Goal: Task Accomplishment & Management: Use online tool/utility

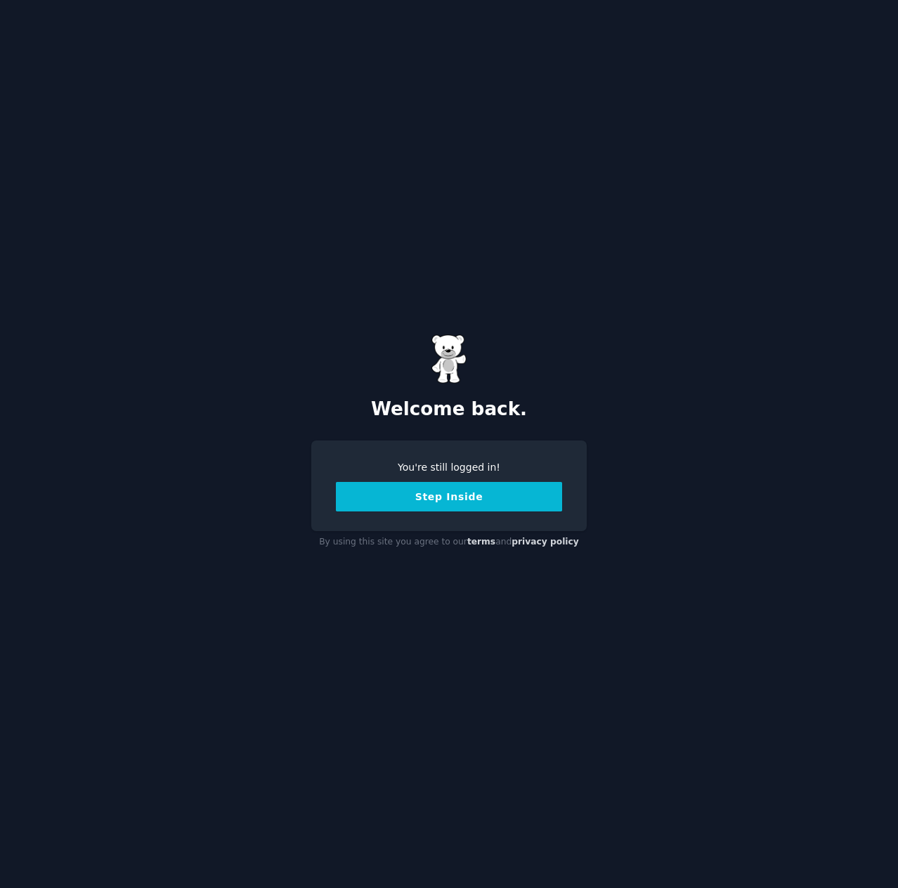
click at [473, 494] on button "Step Inside" at bounding box center [449, 497] width 226 height 30
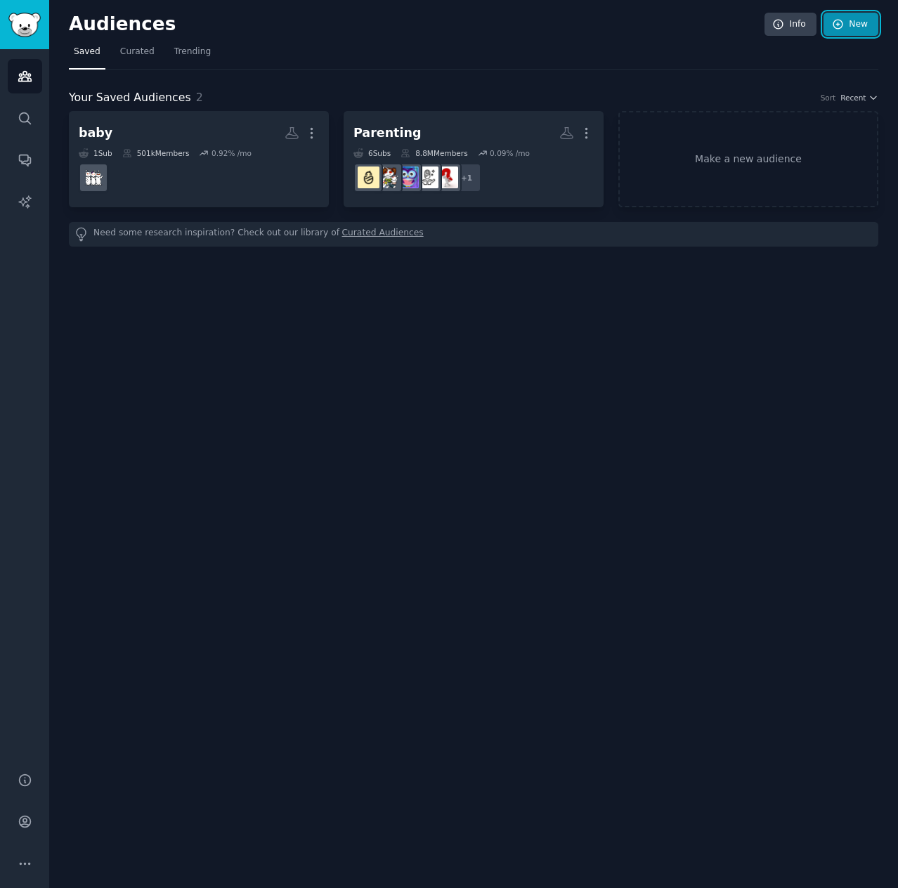
click at [856, 25] on link "New" at bounding box center [850, 25] width 55 height 24
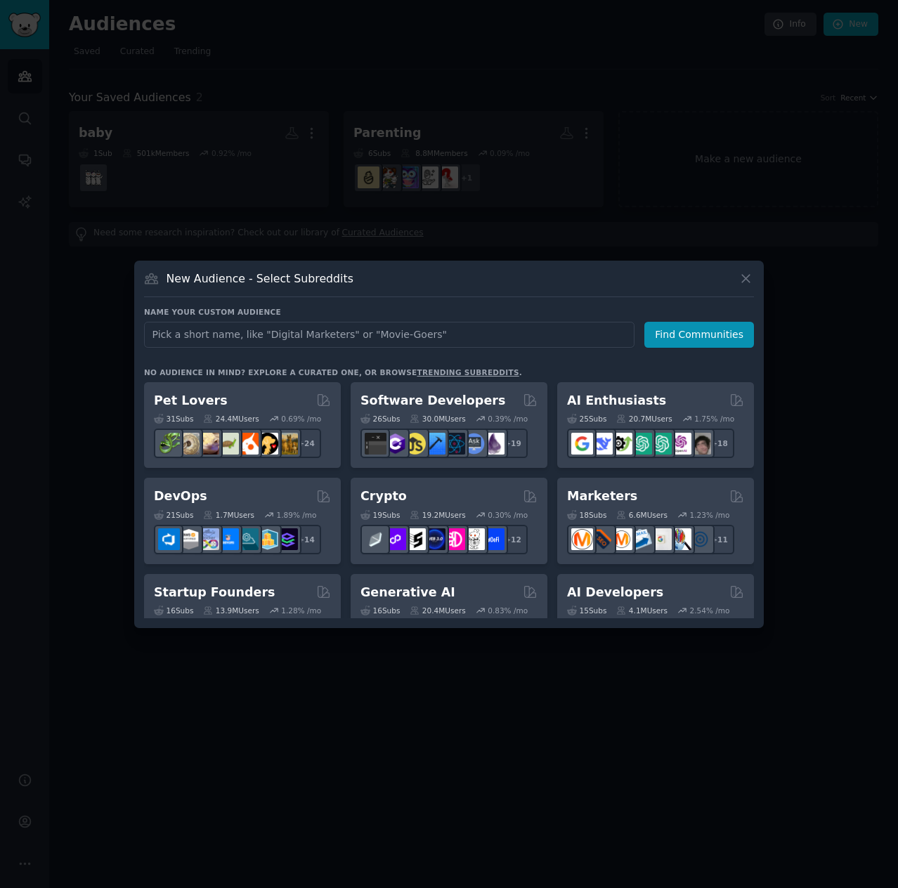
click at [323, 332] on input "text" at bounding box center [389, 335] width 490 height 26
click at [257, 338] on input "text" at bounding box center [389, 335] width 490 height 26
click at [197, 327] on input "text" at bounding box center [389, 335] width 490 height 26
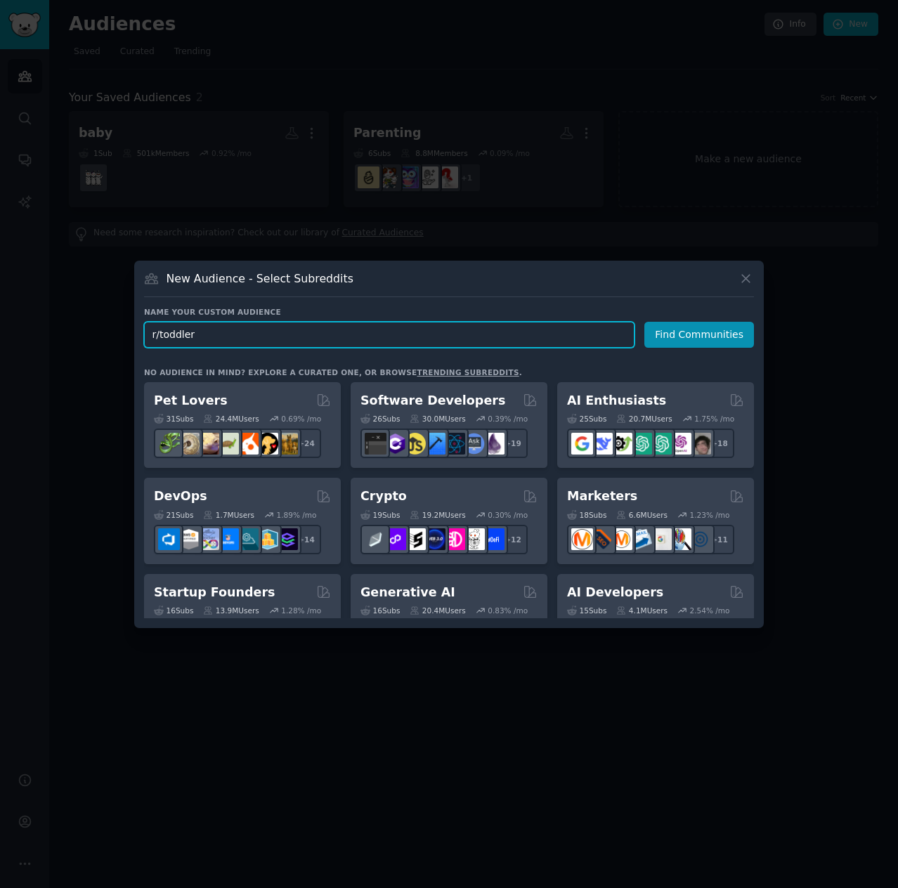
type input "r/toddlers"
click button "Find Communities" at bounding box center [699, 335] width 110 height 26
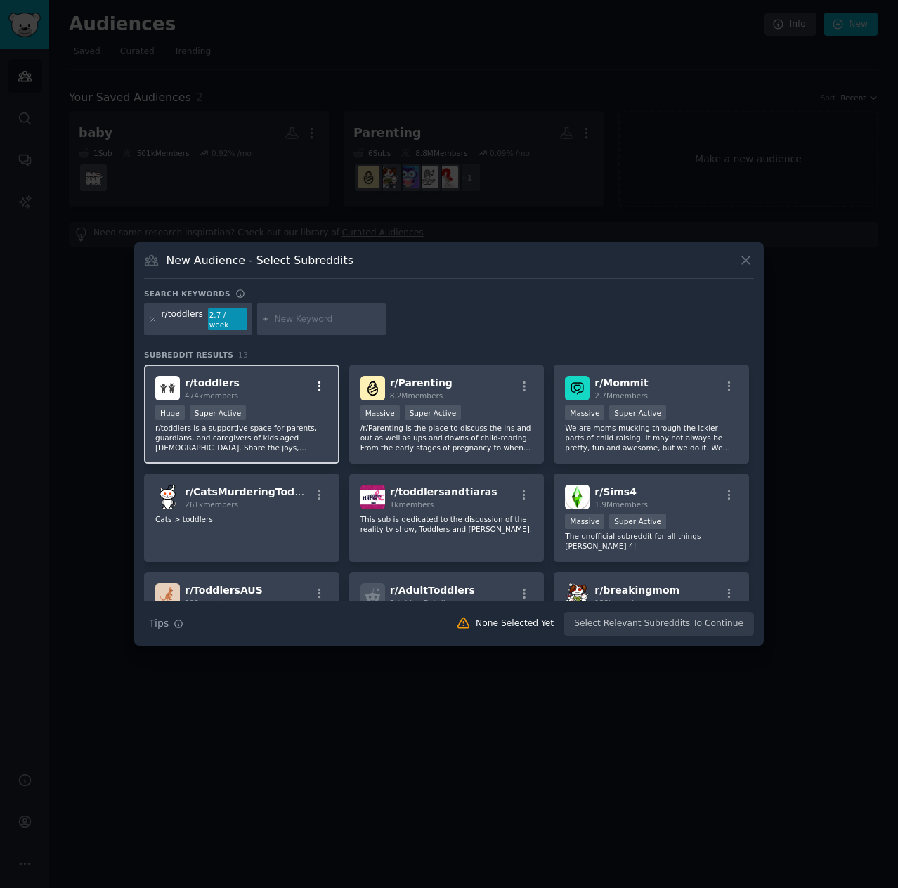
click at [319, 385] on icon "button" at bounding box center [319, 386] width 13 height 13
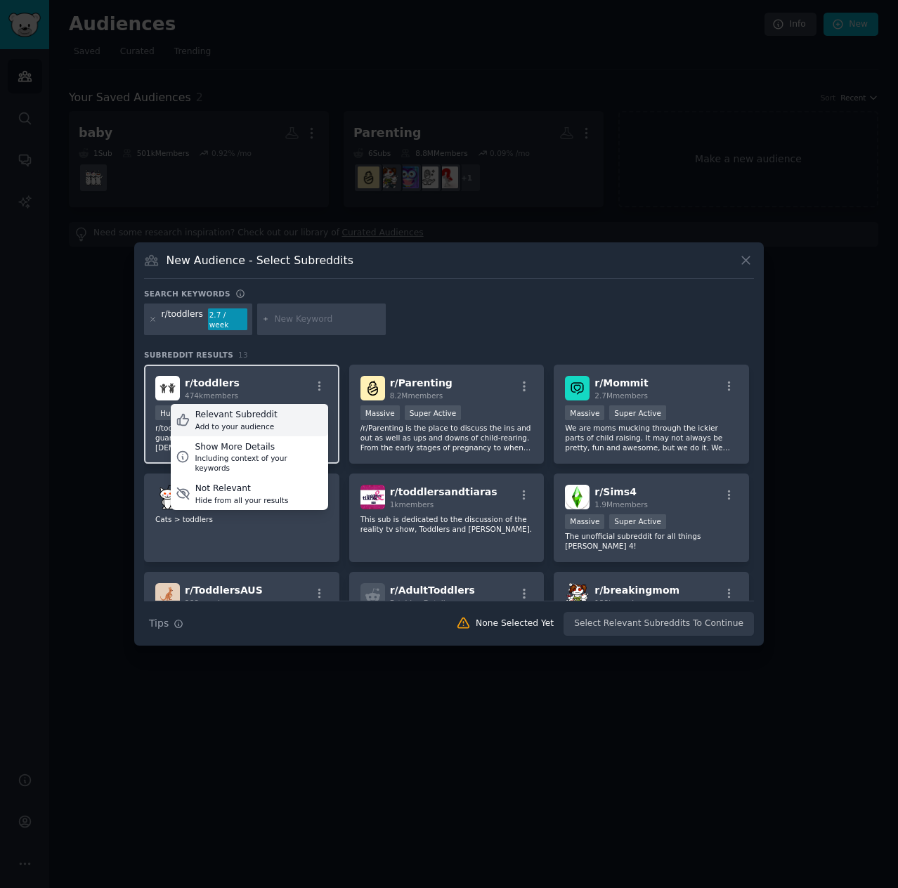
click at [270, 421] on div "Relevant Subreddit Add to your audience" at bounding box center [249, 420] width 157 height 32
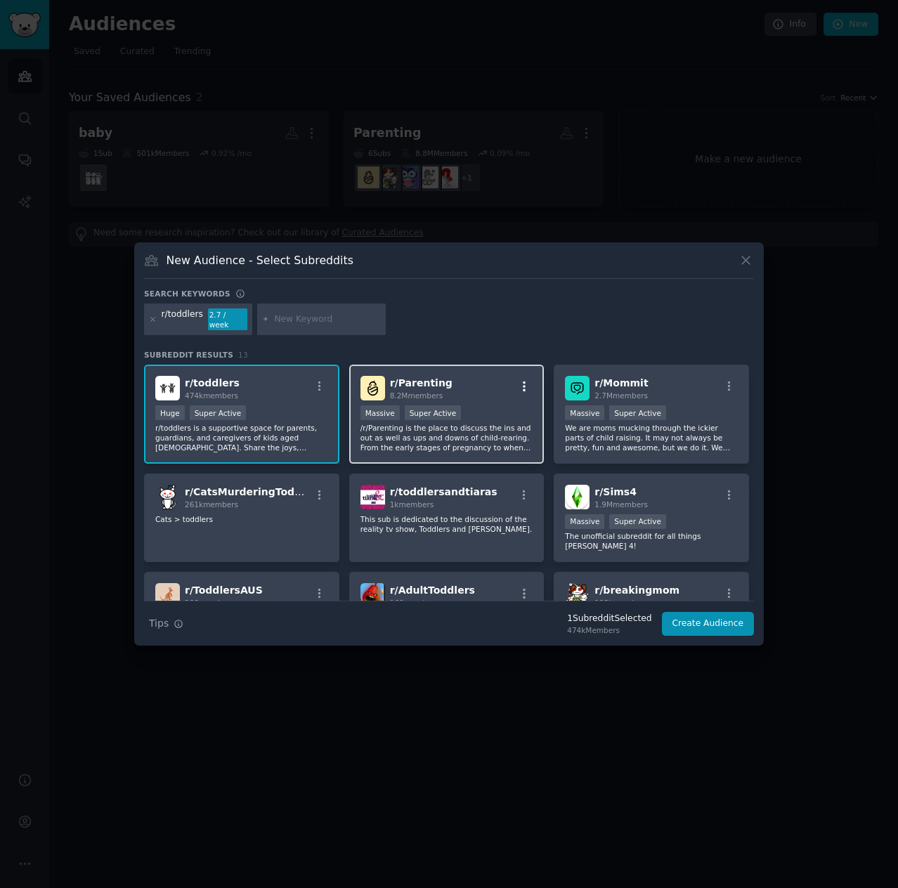
click at [528, 382] on button "button" at bounding box center [525, 386] width 18 height 13
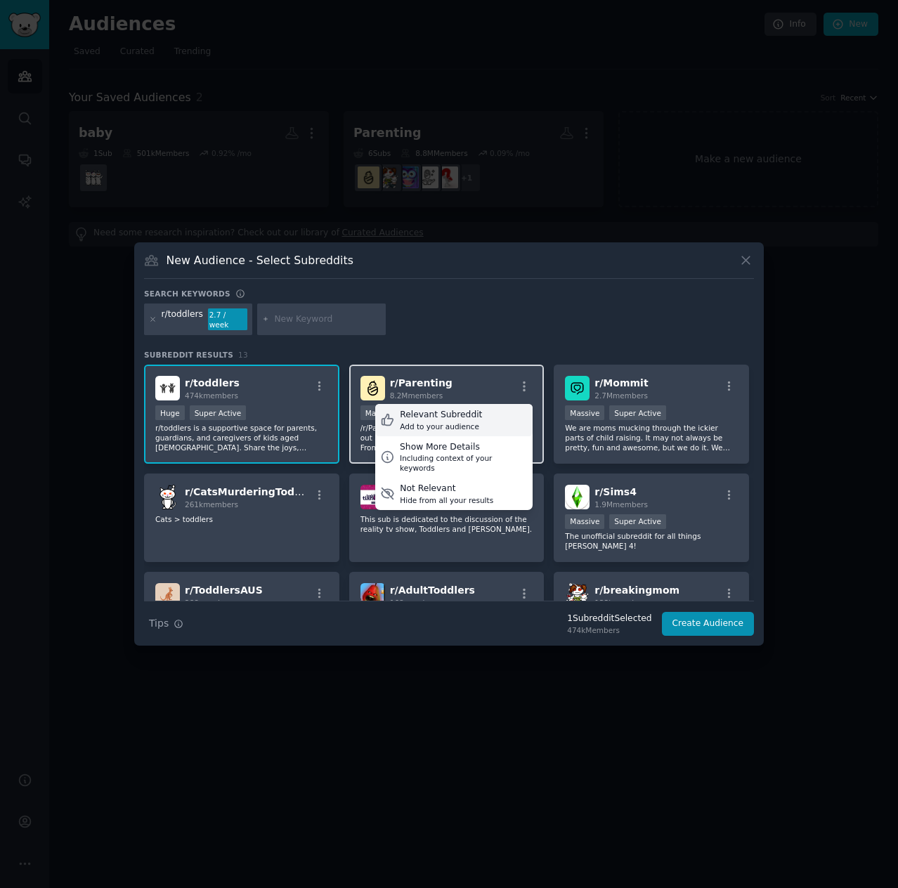
click at [481, 422] on div "Relevant Subreddit Add to your audience" at bounding box center [453, 420] width 157 height 32
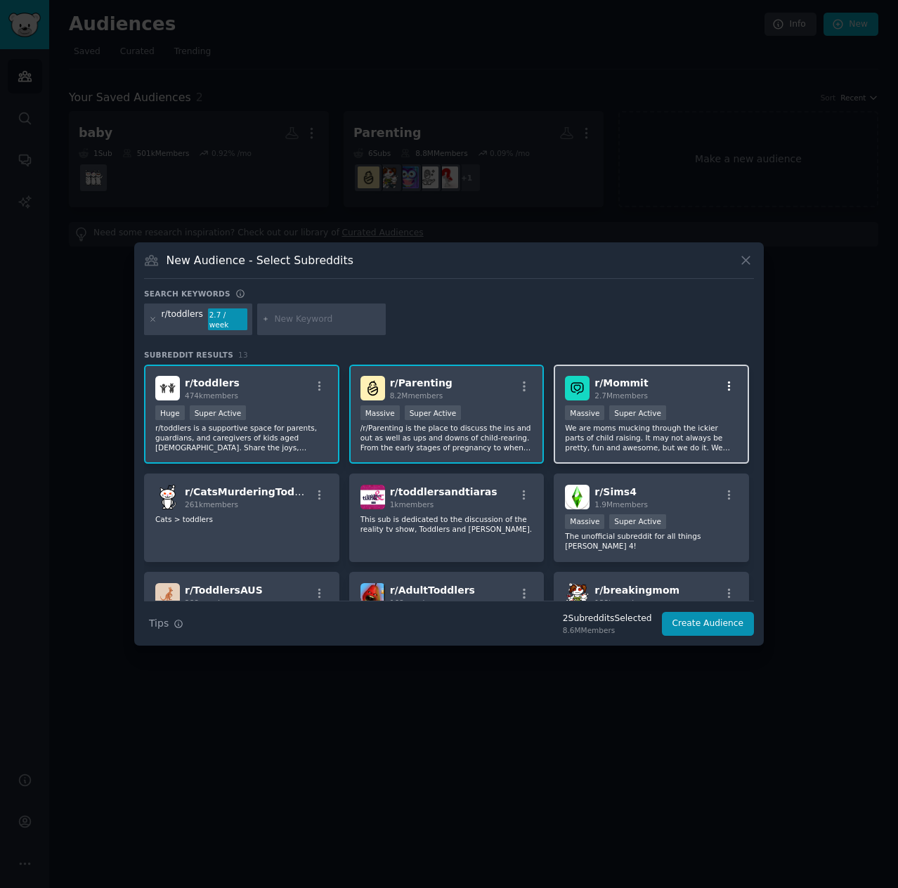
click at [723, 380] on icon "button" at bounding box center [729, 386] width 13 height 13
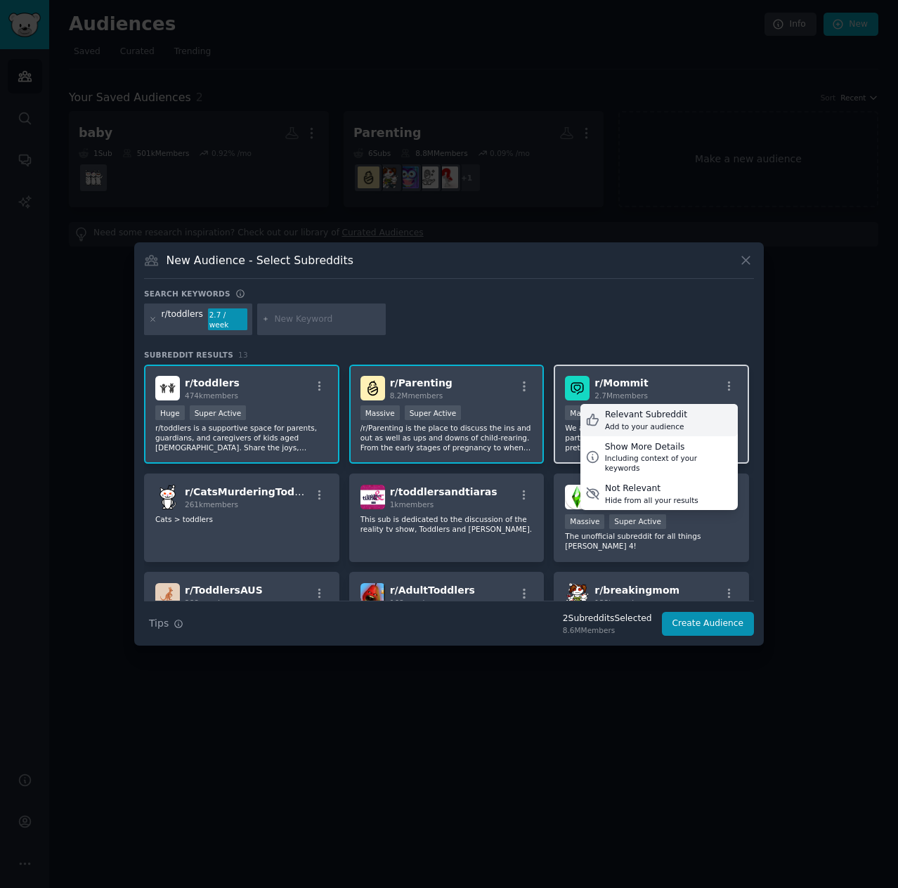
click at [673, 412] on div "Relevant Subreddit Add to your audience" at bounding box center [658, 420] width 157 height 32
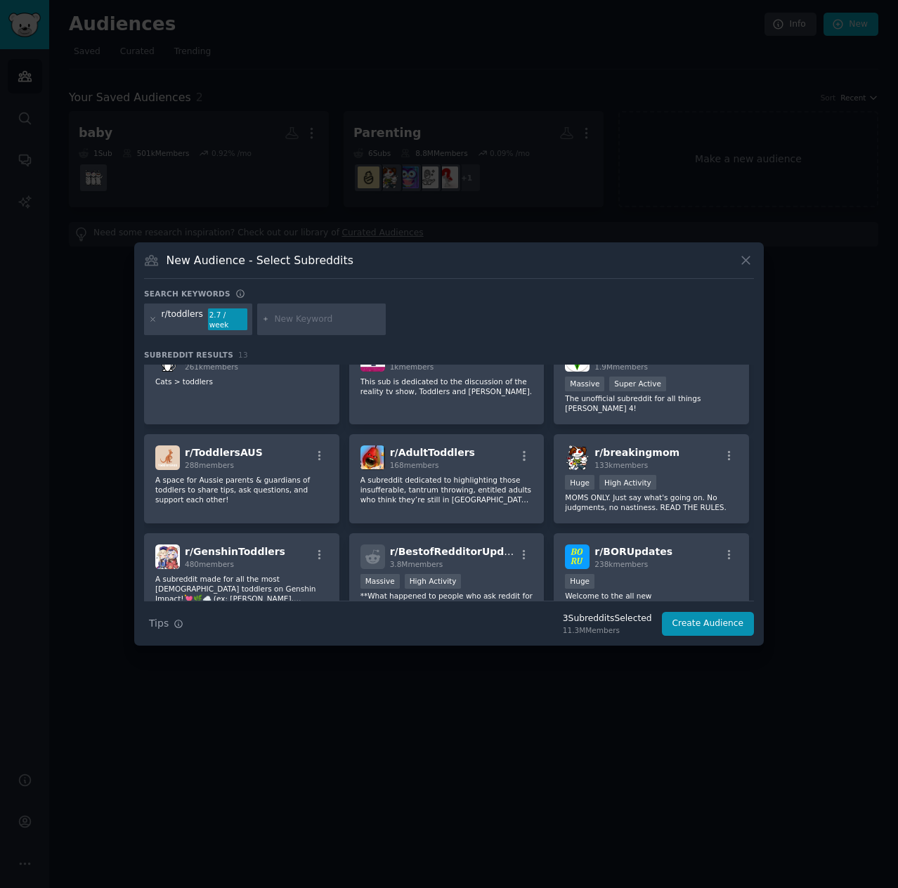
scroll to position [140, 0]
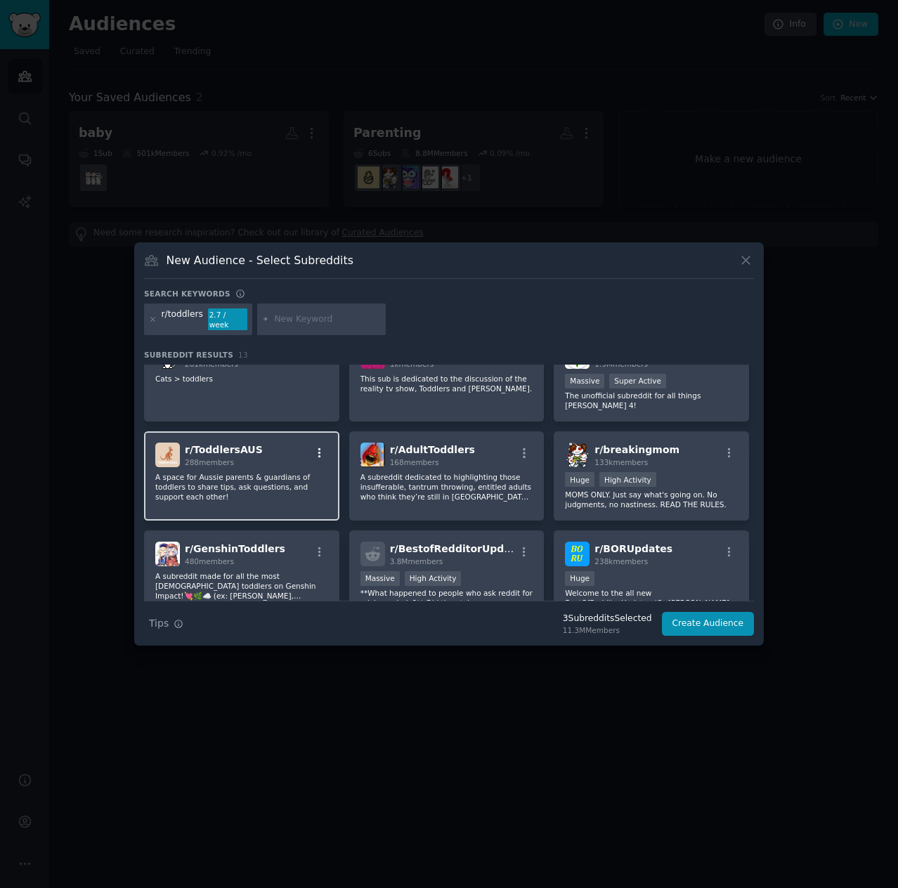
click at [318, 448] on icon "button" at bounding box center [319, 453] width 3 height 10
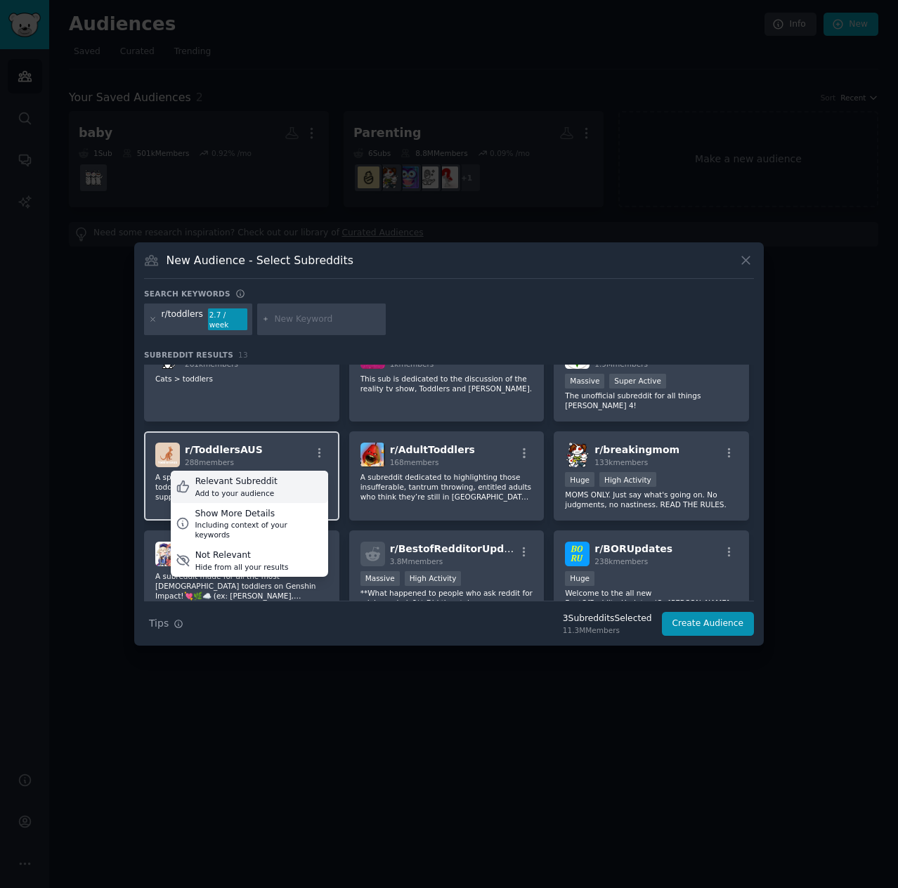
click at [280, 471] on div "Relevant Subreddit Add to your audience" at bounding box center [249, 487] width 157 height 32
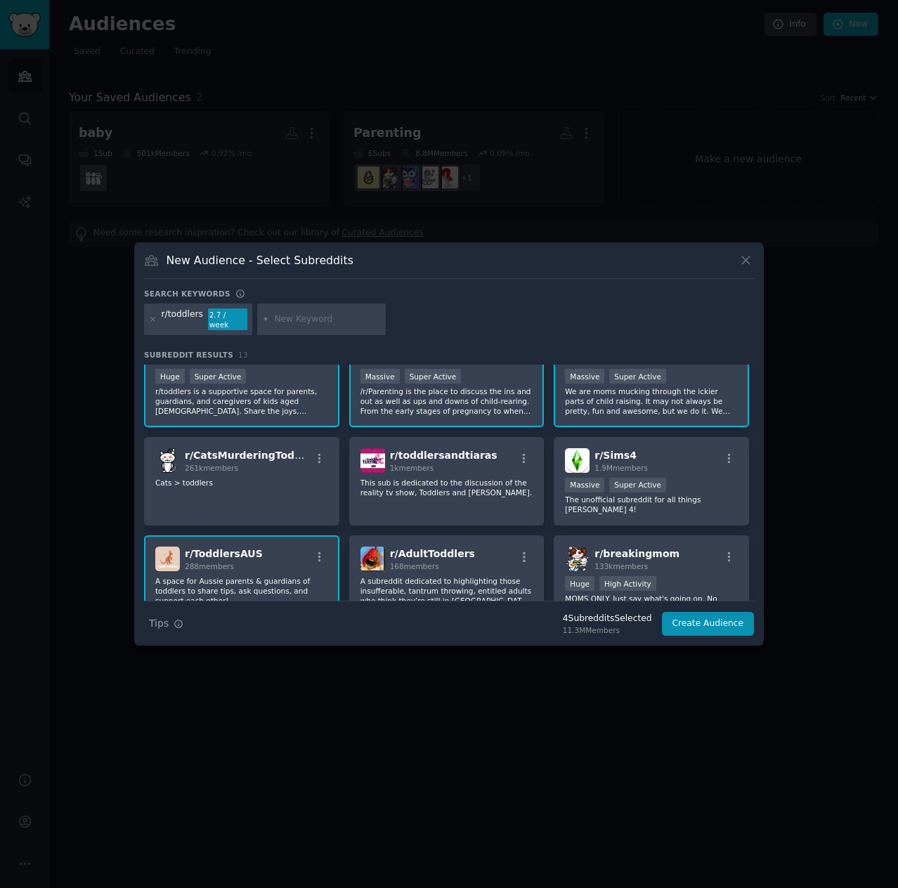
scroll to position [0, 0]
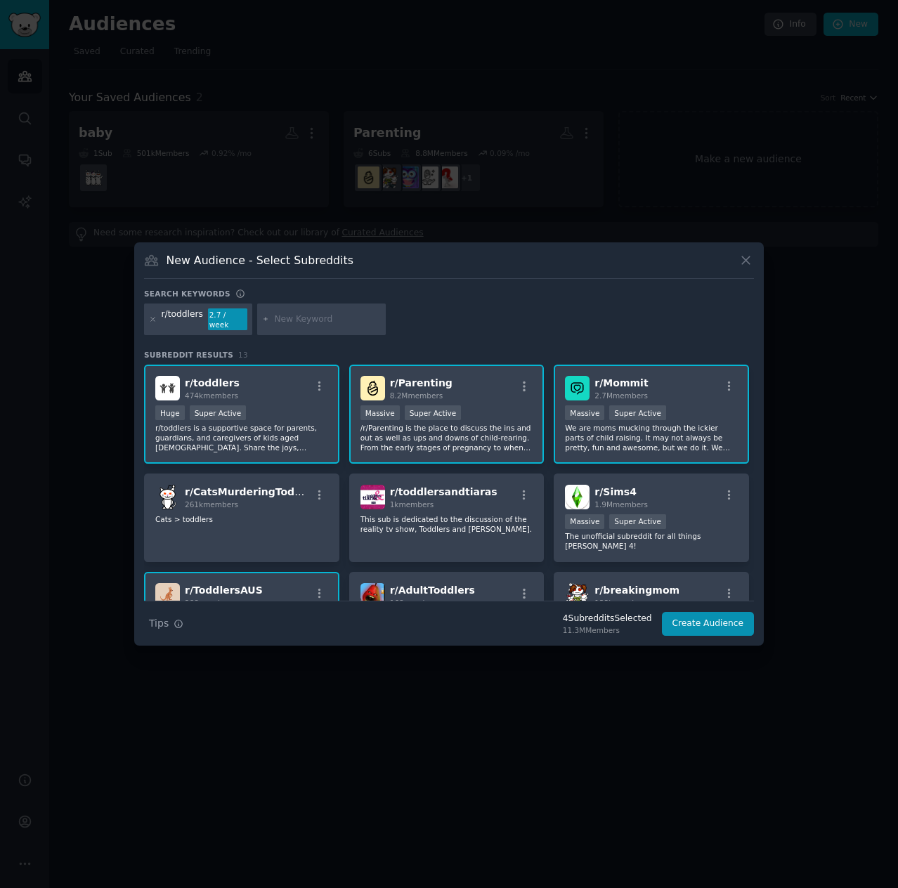
click at [313, 320] on input "text" at bounding box center [327, 319] width 107 height 13
type input "parenting"
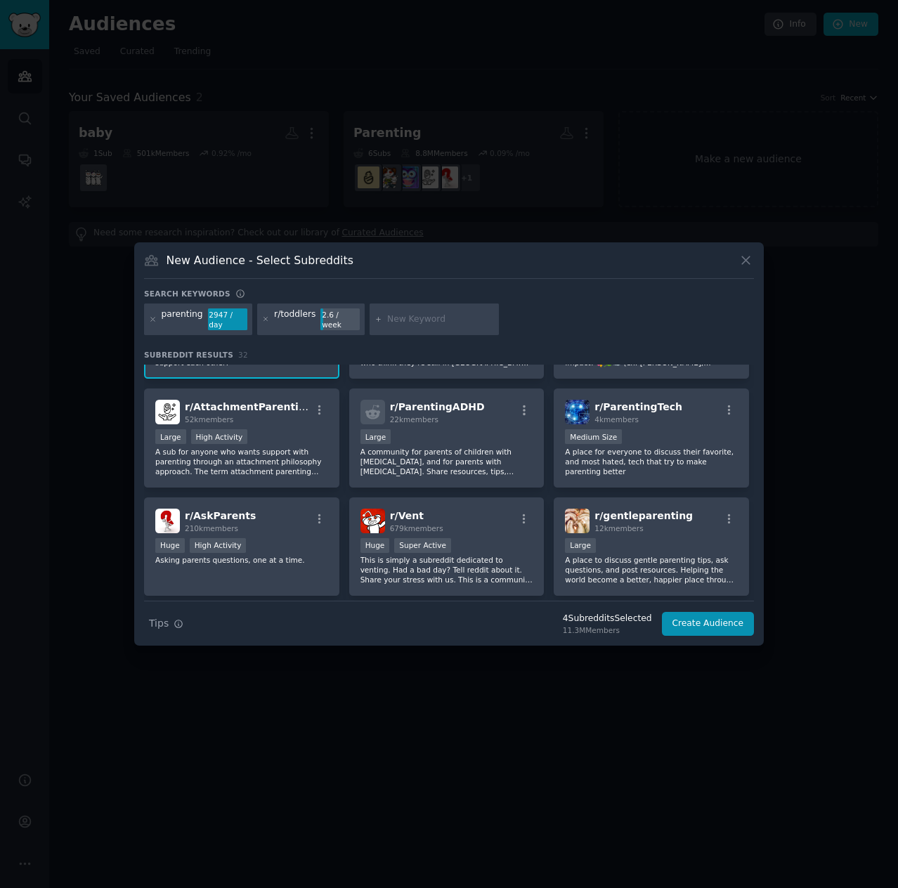
scroll to position [562, 0]
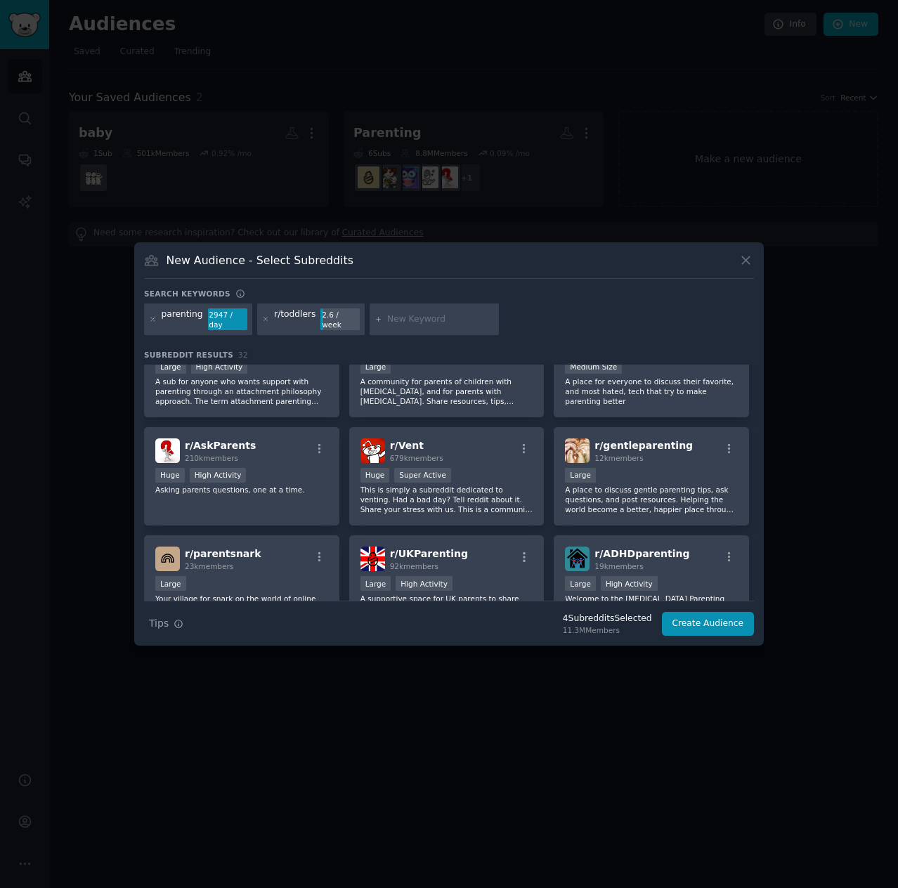
click at [393, 315] on input "text" at bounding box center [440, 319] width 107 height 13
type input "beyongthebump"
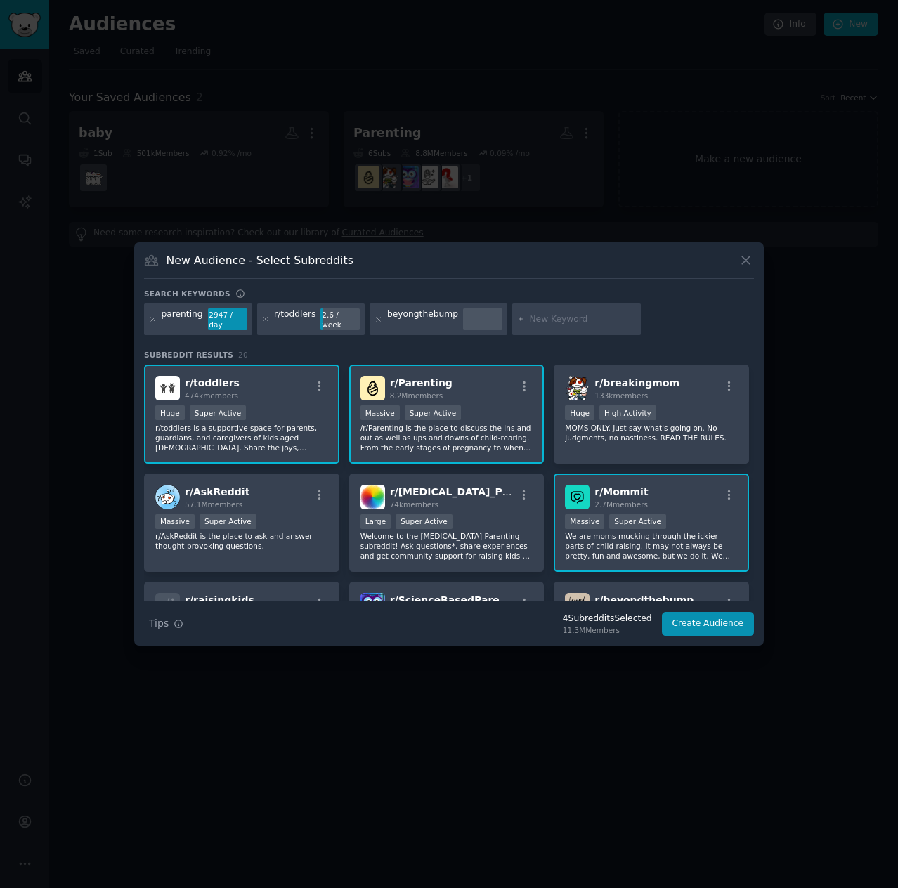
click at [387, 318] on div "beyongthebump" at bounding box center [422, 319] width 71 height 22
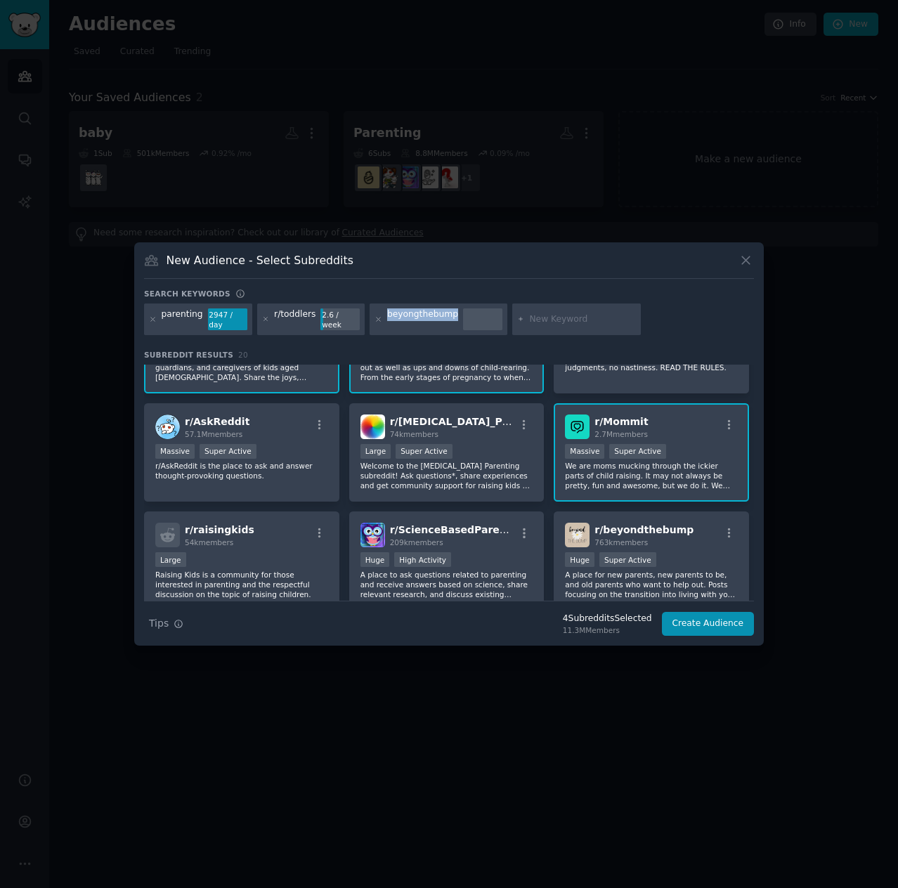
scroll to position [211, 0]
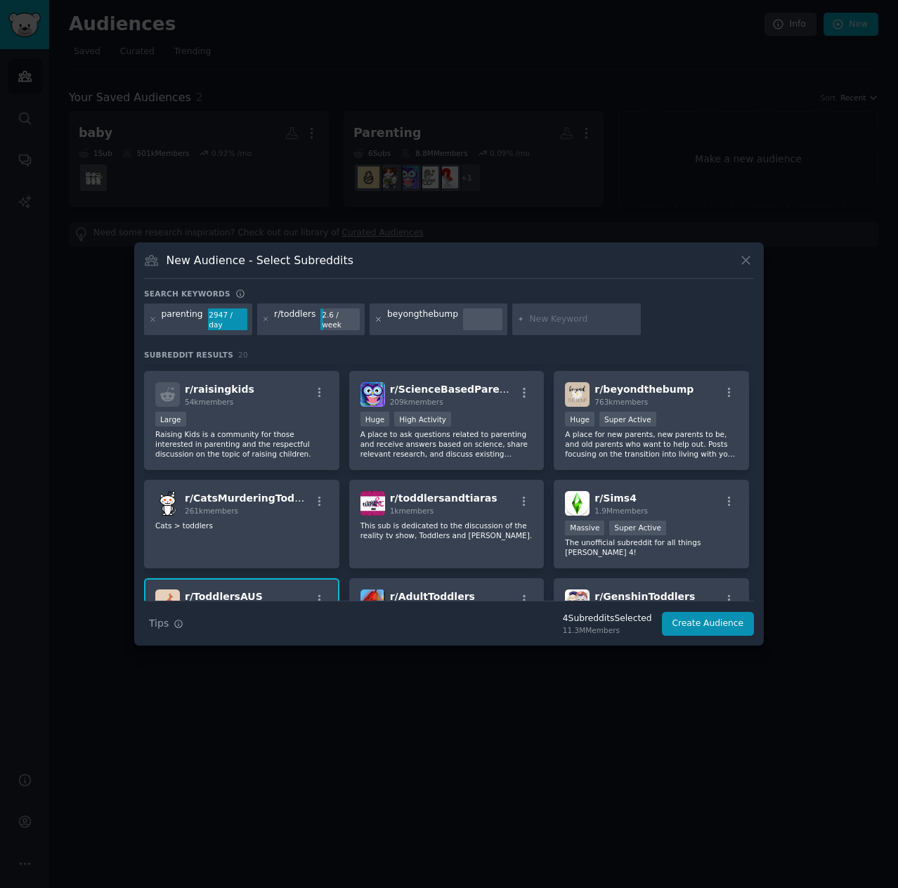
click at [374, 321] on icon at bounding box center [378, 319] width 8 height 8
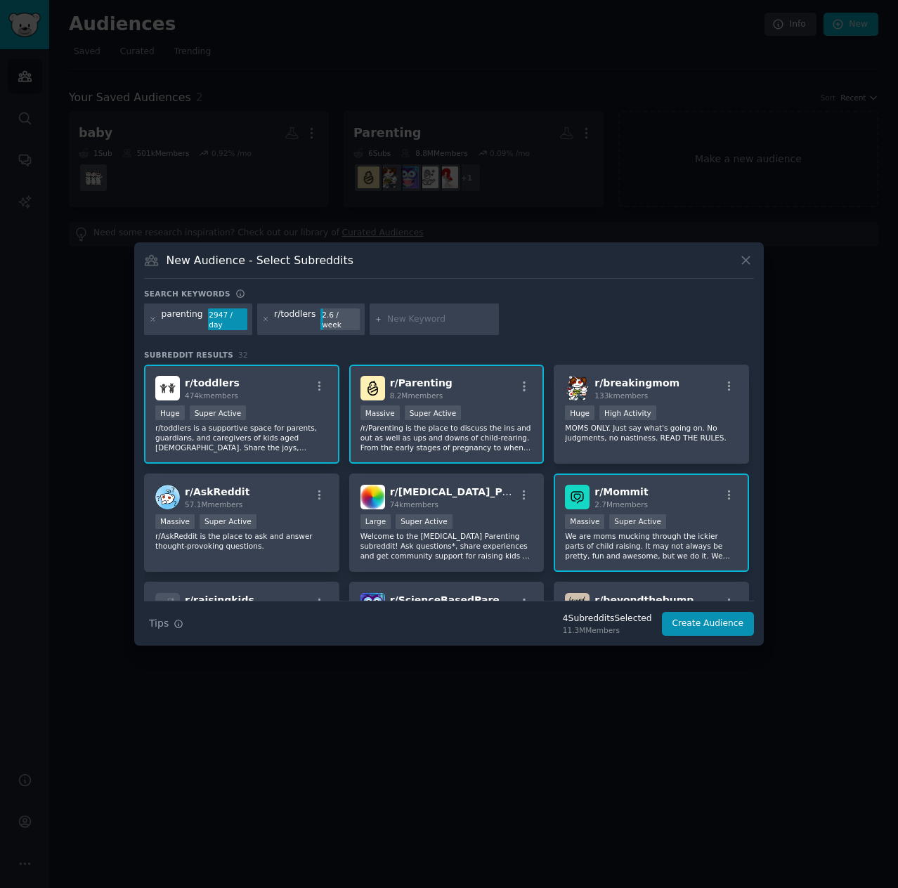
click at [399, 311] on div at bounding box center [433, 319] width 129 height 32
click at [403, 321] on input "text" at bounding box center [440, 319] width 107 height 13
type input "b"
type input "/beyondthebump"
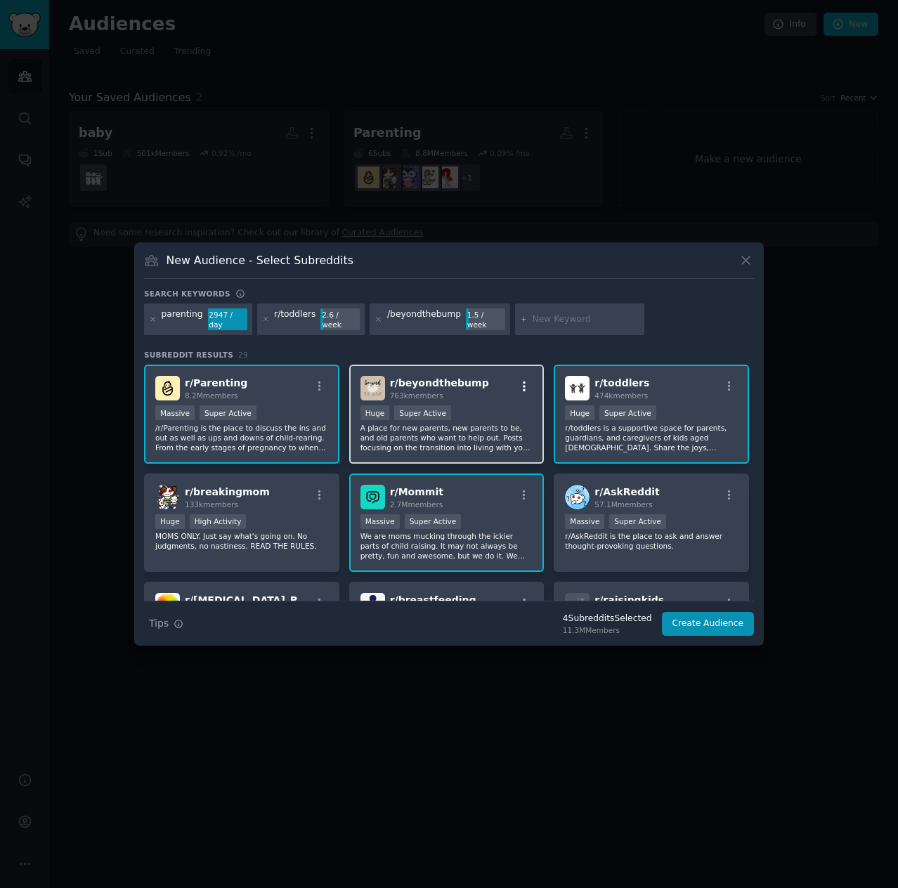
click at [520, 381] on icon "button" at bounding box center [524, 386] width 13 height 13
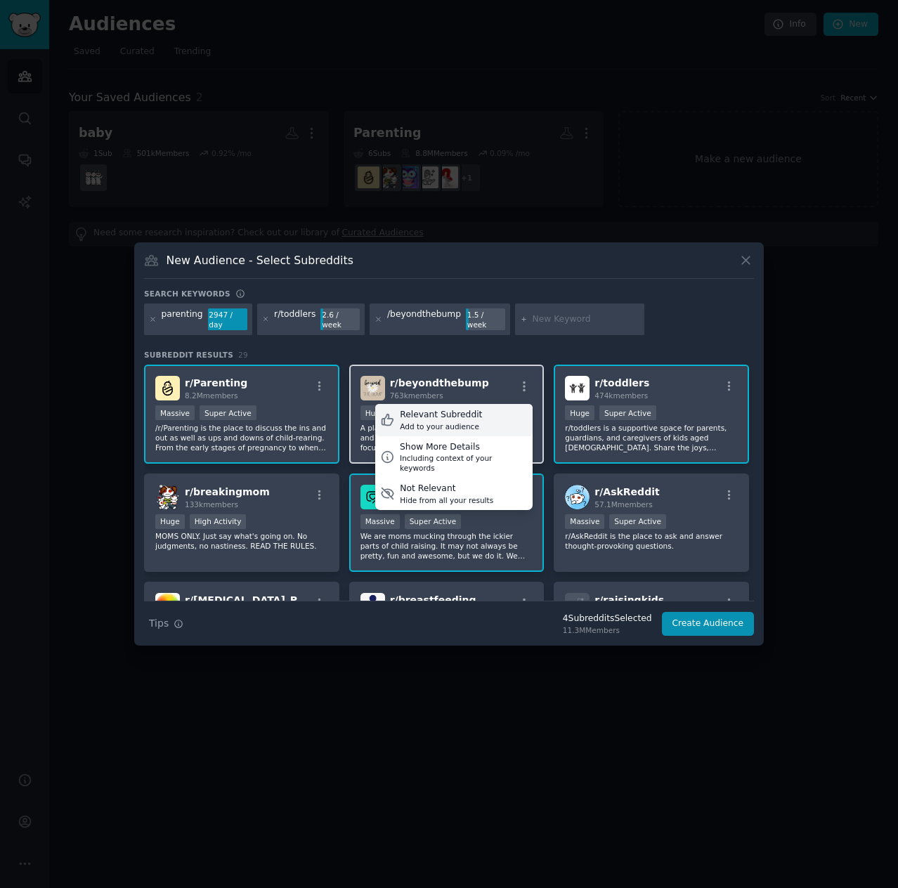
click at [478, 419] on div "Relevant Subreddit Add to your audience" at bounding box center [453, 420] width 157 height 32
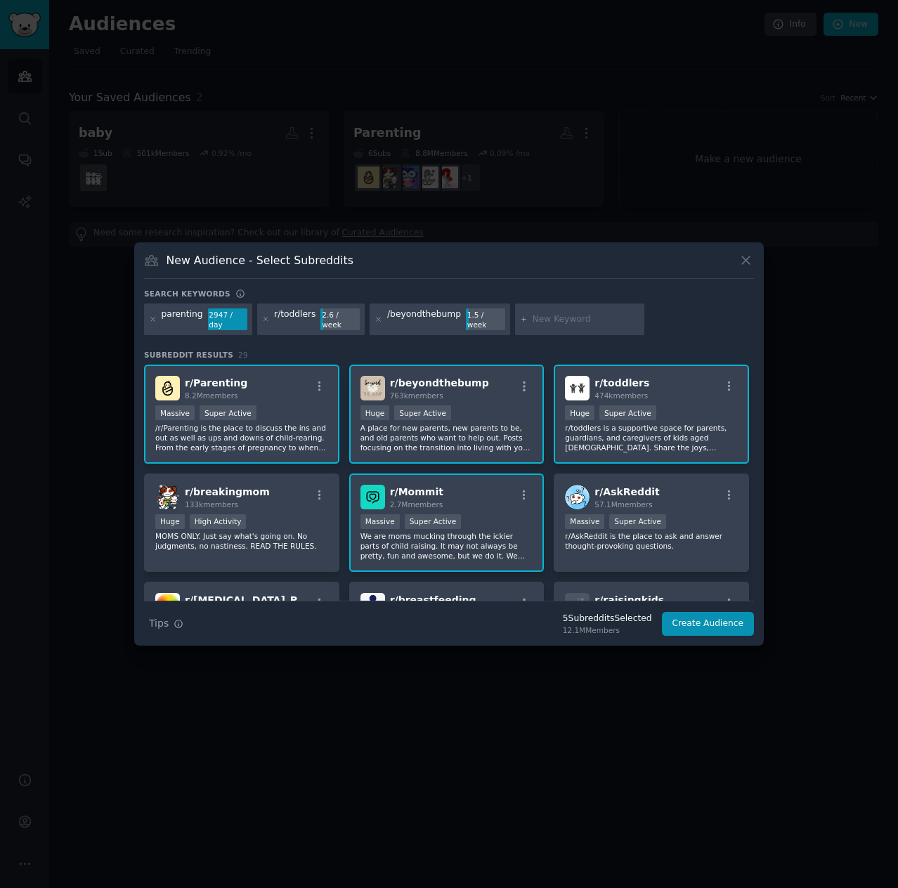
click at [552, 323] on input "text" at bounding box center [585, 319] width 107 height 13
type input "baby products"
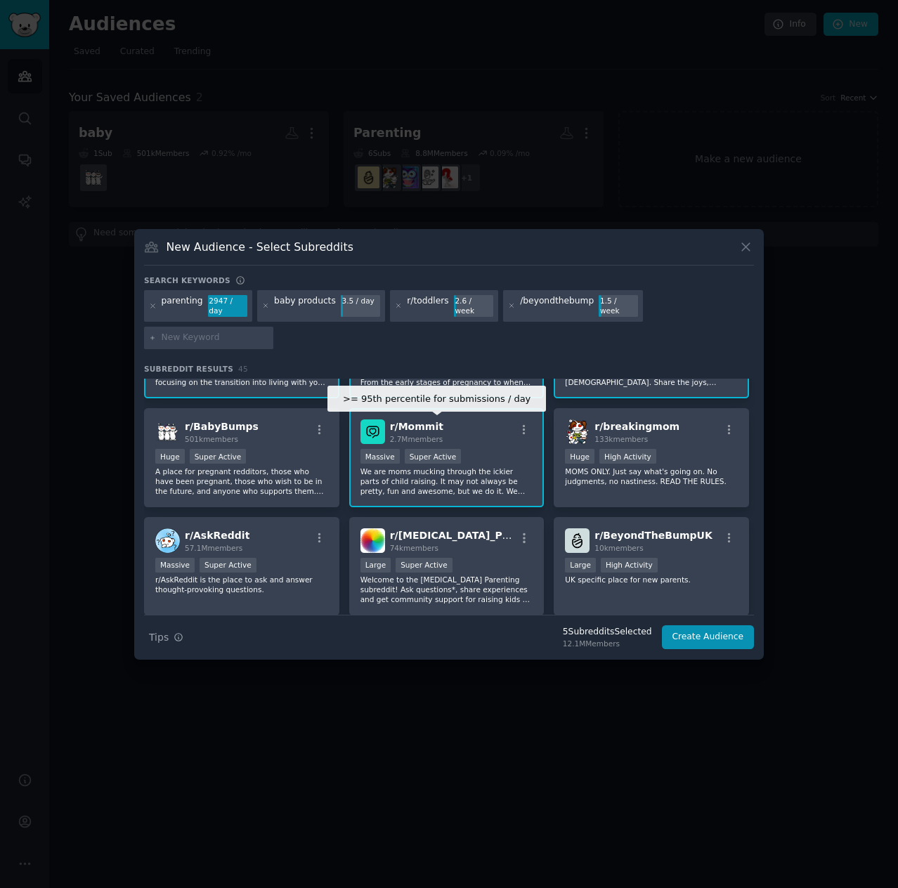
scroll to position [70, 0]
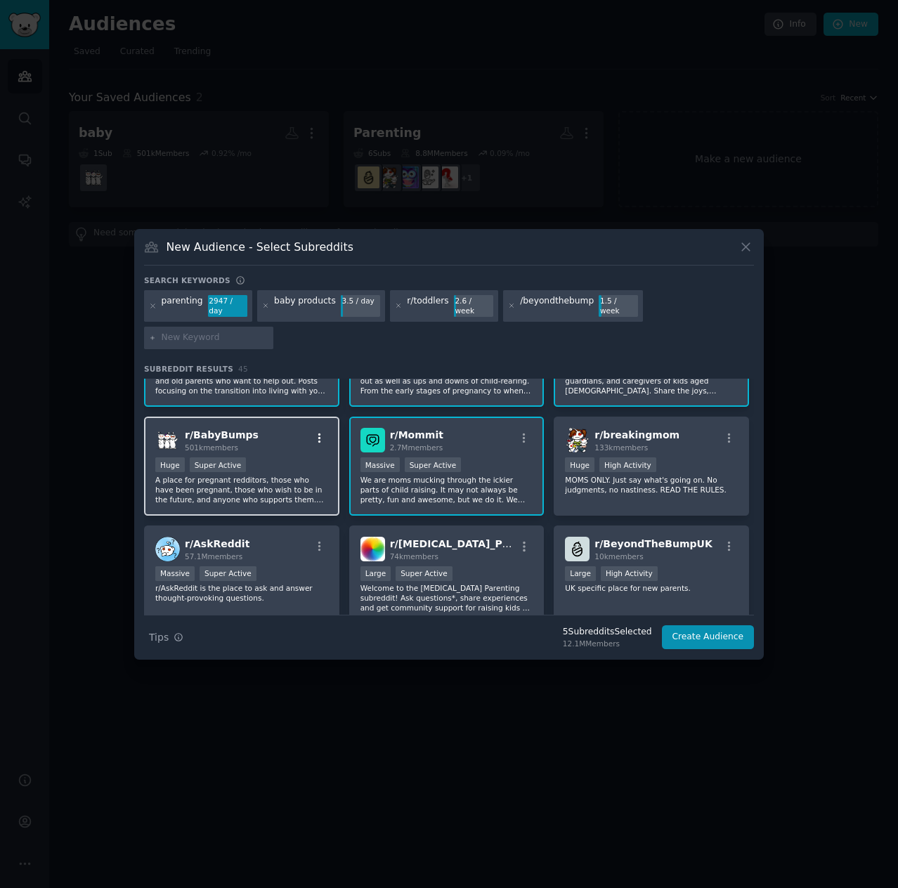
click at [314, 432] on icon "button" at bounding box center [319, 438] width 13 height 13
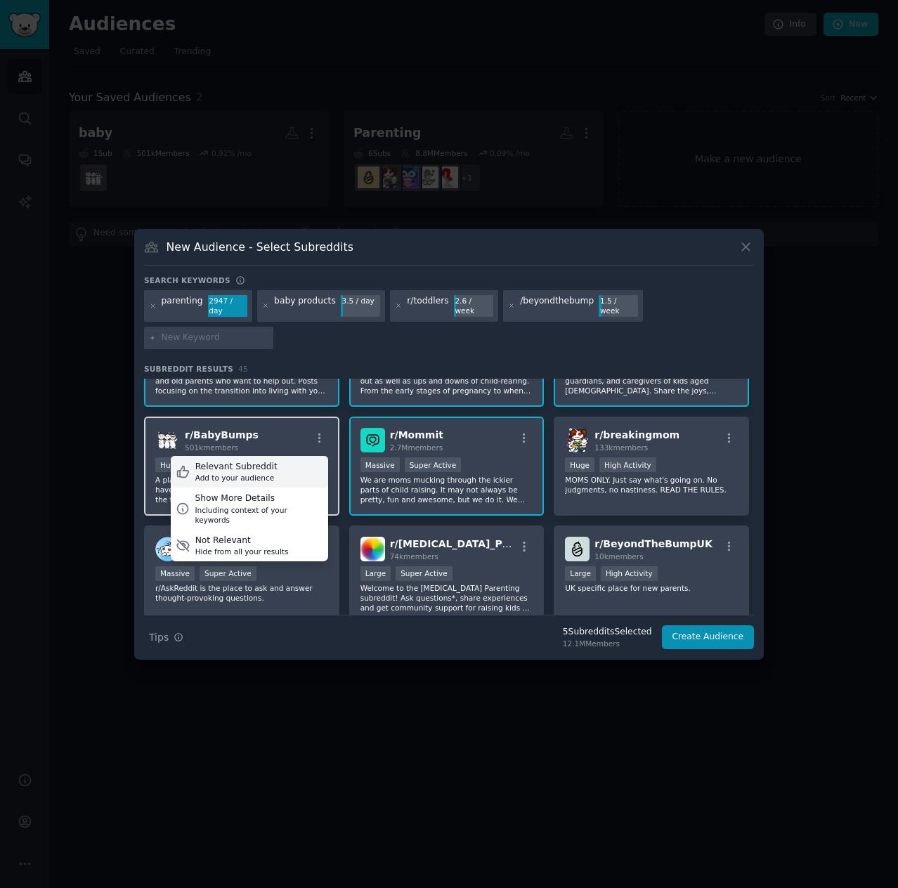
click at [274, 459] on div "Relevant Subreddit Add to your audience" at bounding box center [249, 472] width 157 height 32
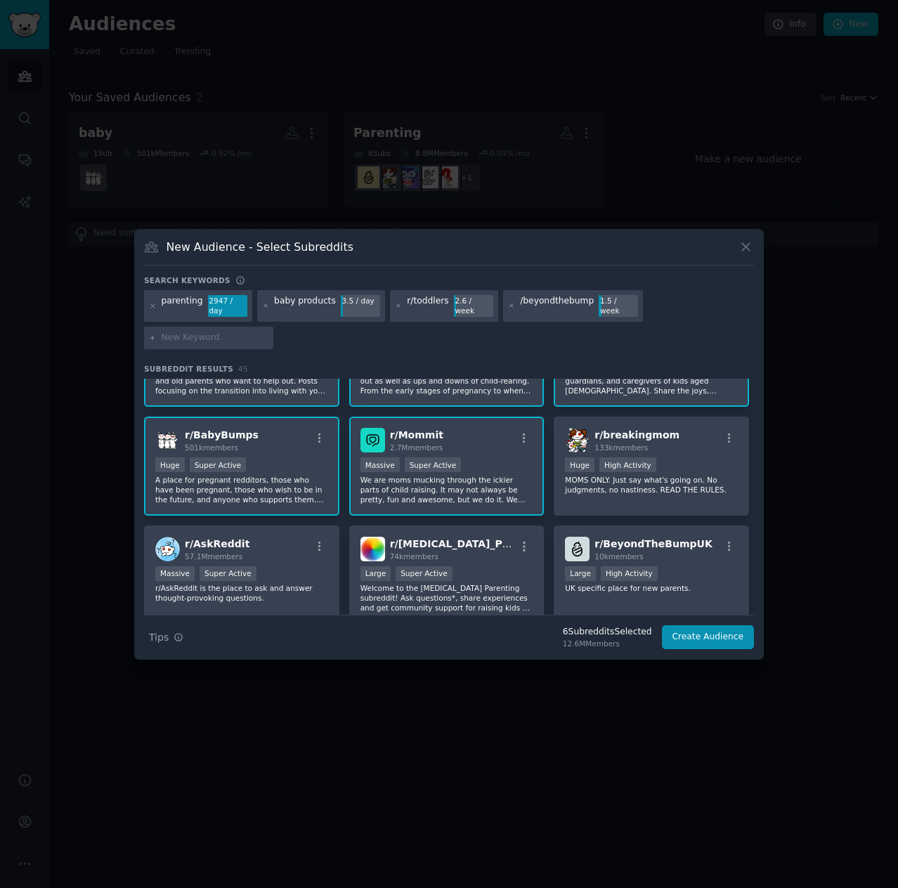
scroll to position [140, 0]
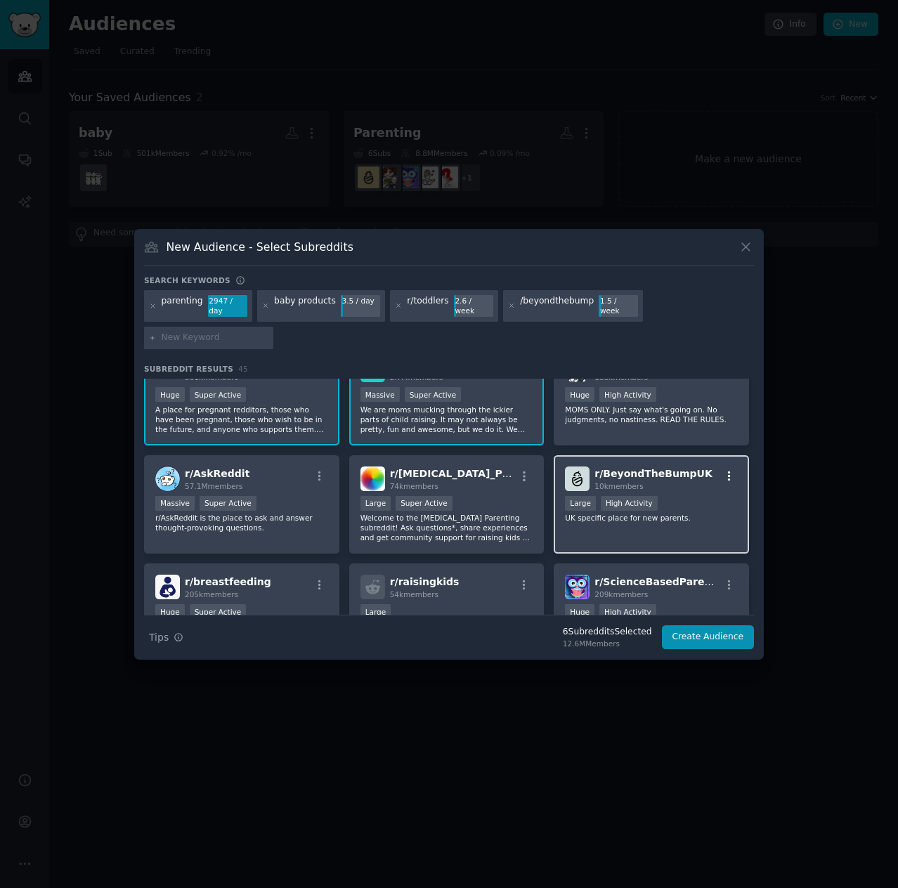
click at [728, 470] on icon "button" at bounding box center [729, 476] width 13 height 13
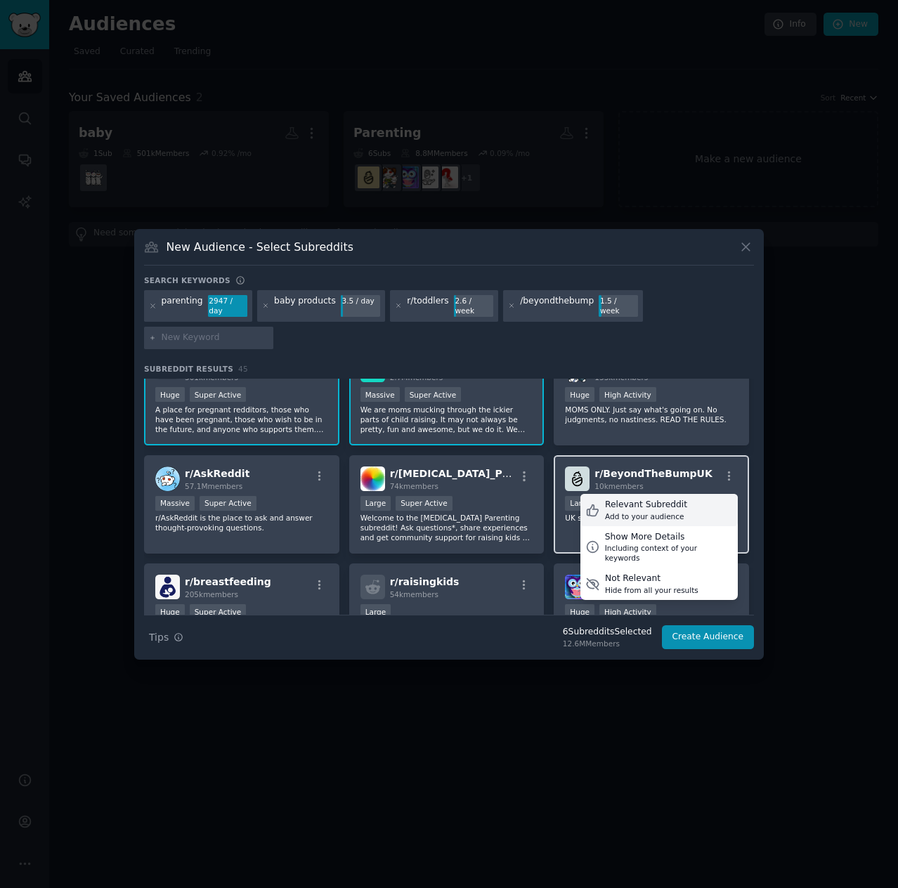
click at [685, 494] on div "Relevant Subreddit Add to your audience" at bounding box center [658, 510] width 157 height 32
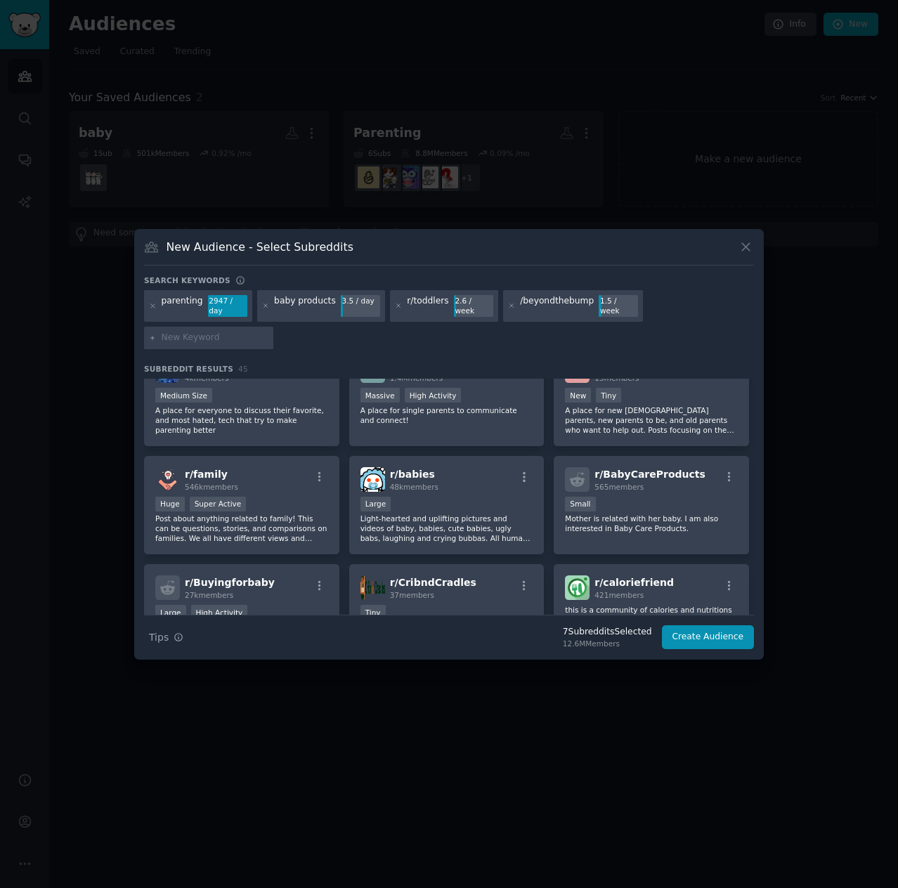
scroll to position [773, 0]
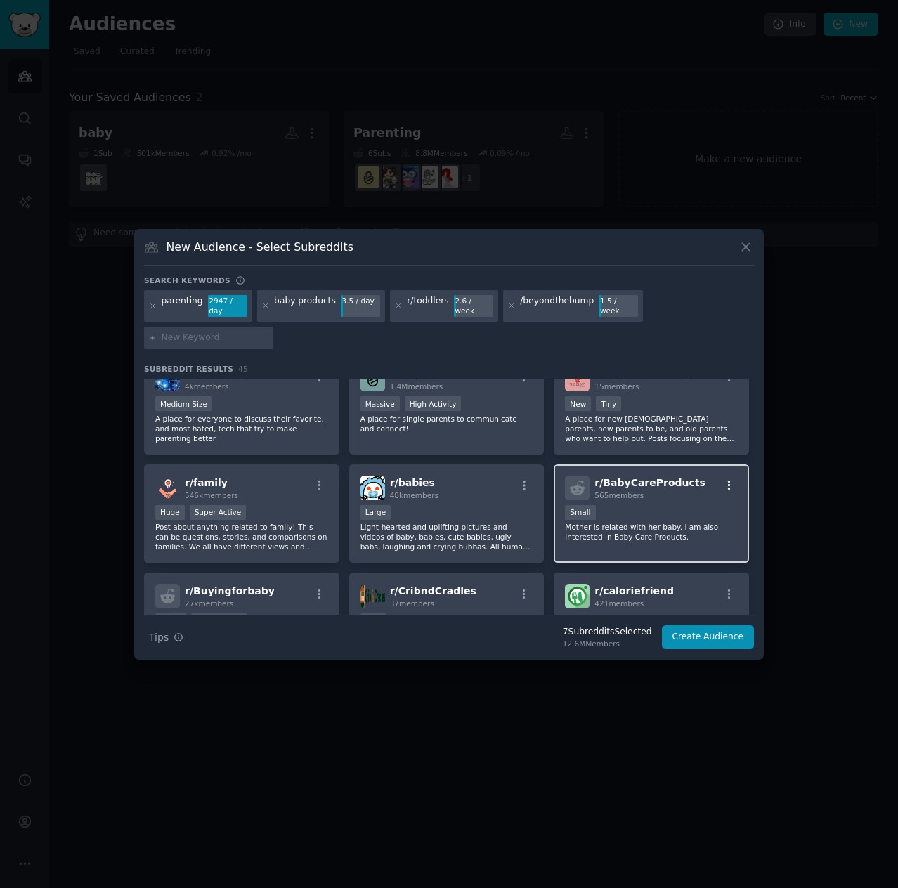
click at [724, 479] on icon "button" at bounding box center [729, 485] width 13 height 13
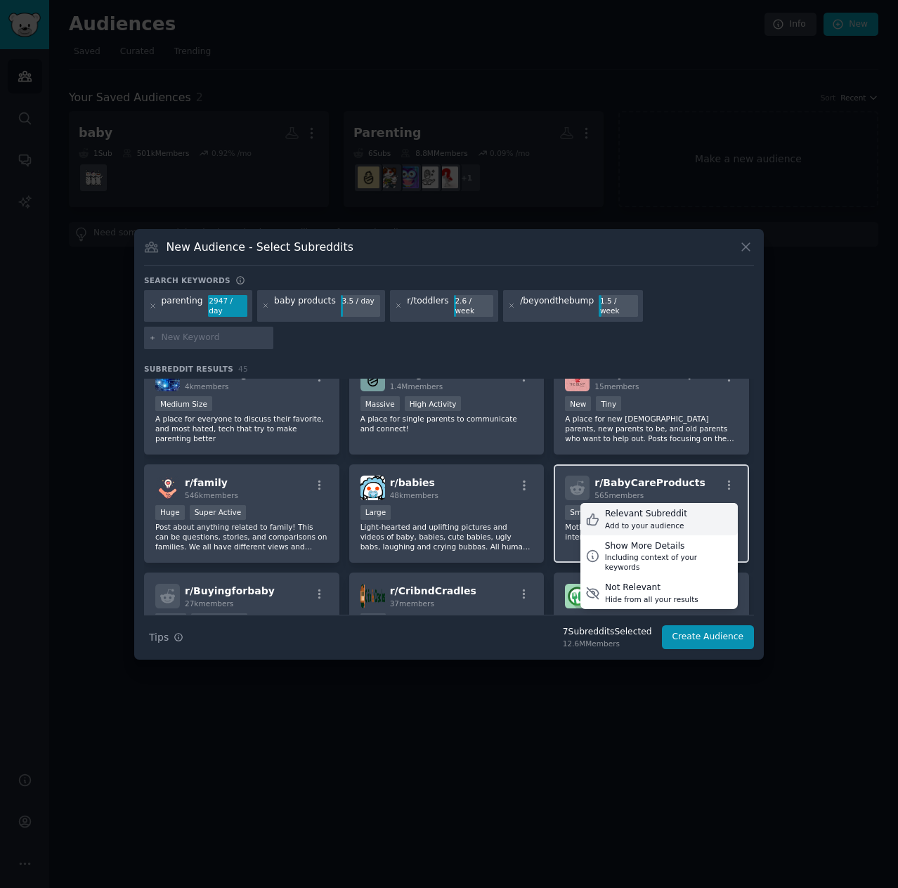
click at [694, 503] on div "Relevant Subreddit Add to your audience" at bounding box center [658, 519] width 157 height 32
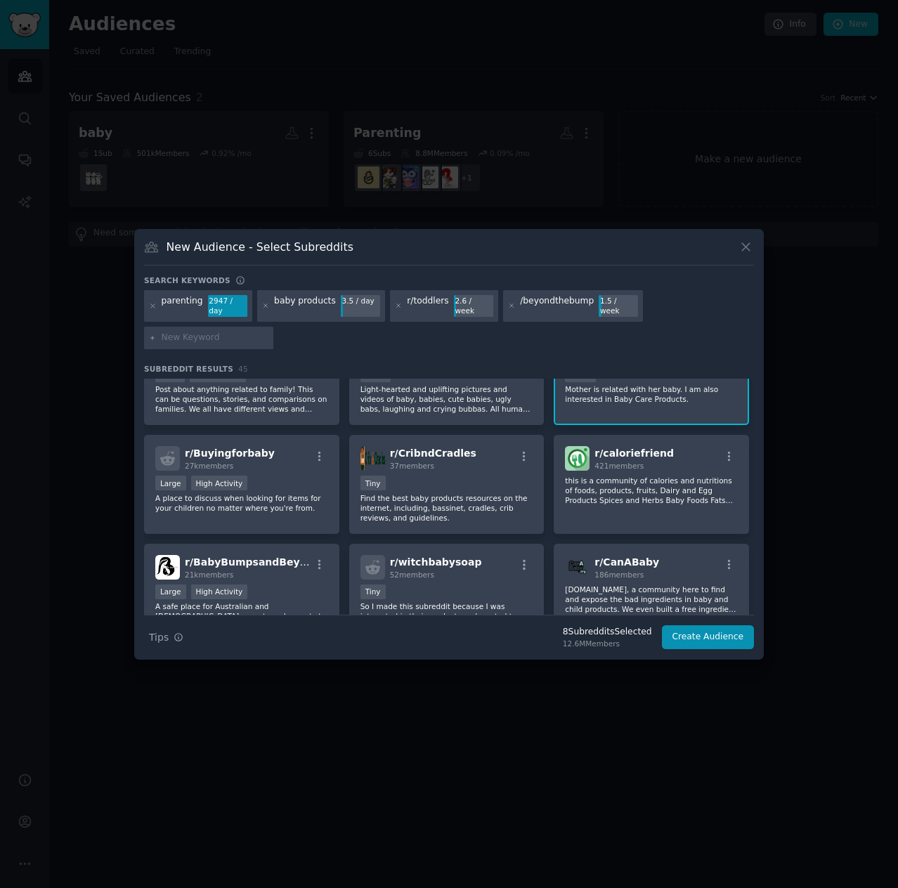
scroll to position [913, 0]
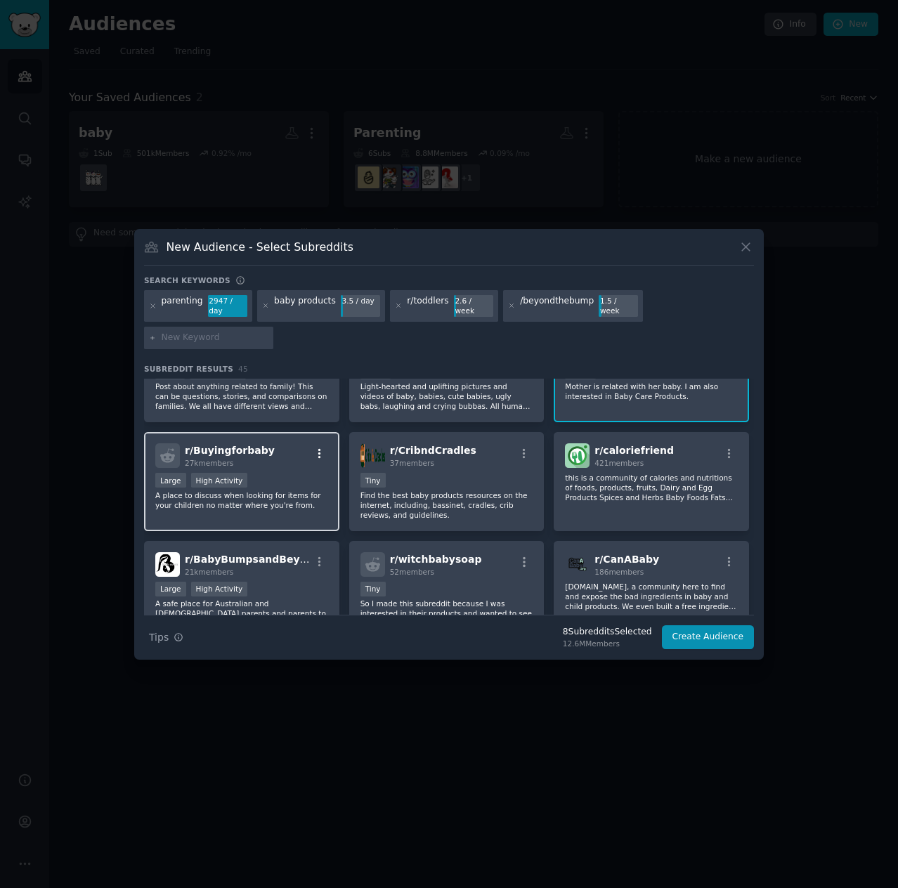
click at [319, 447] on icon "button" at bounding box center [319, 453] width 13 height 13
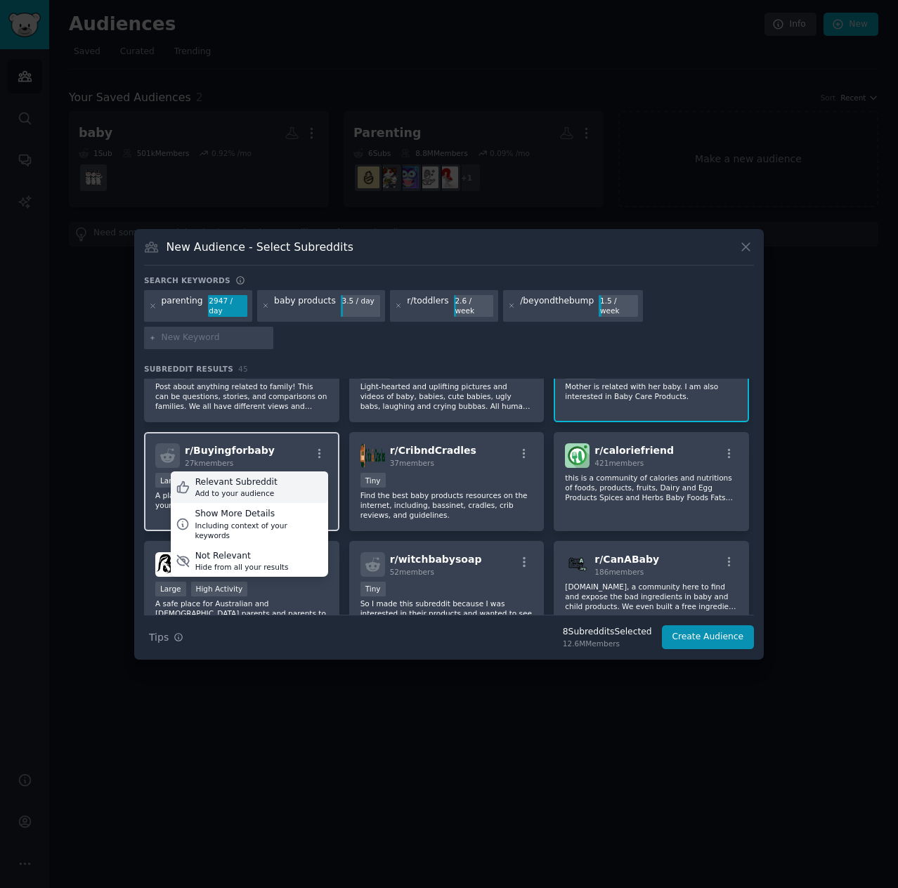
click at [273, 471] on div "Relevant Subreddit Add to your audience" at bounding box center [249, 487] width 157 height 32
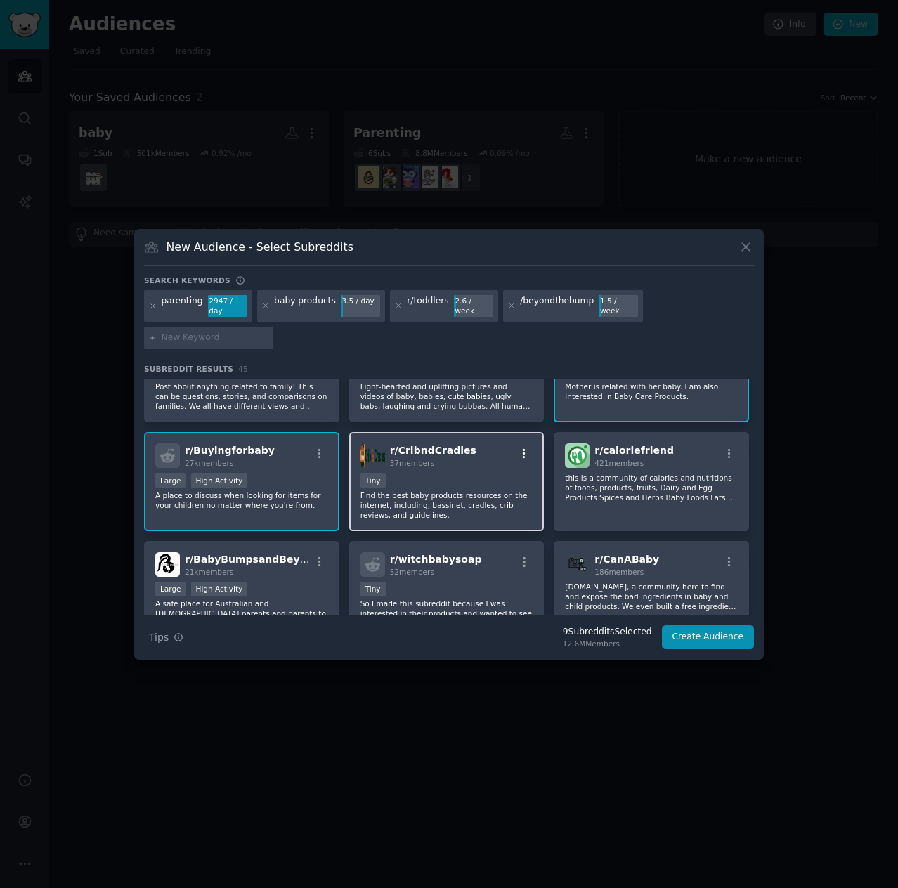
click at [519, 447] on icon "button" at bounding box center [524, 453] width 13 height 13
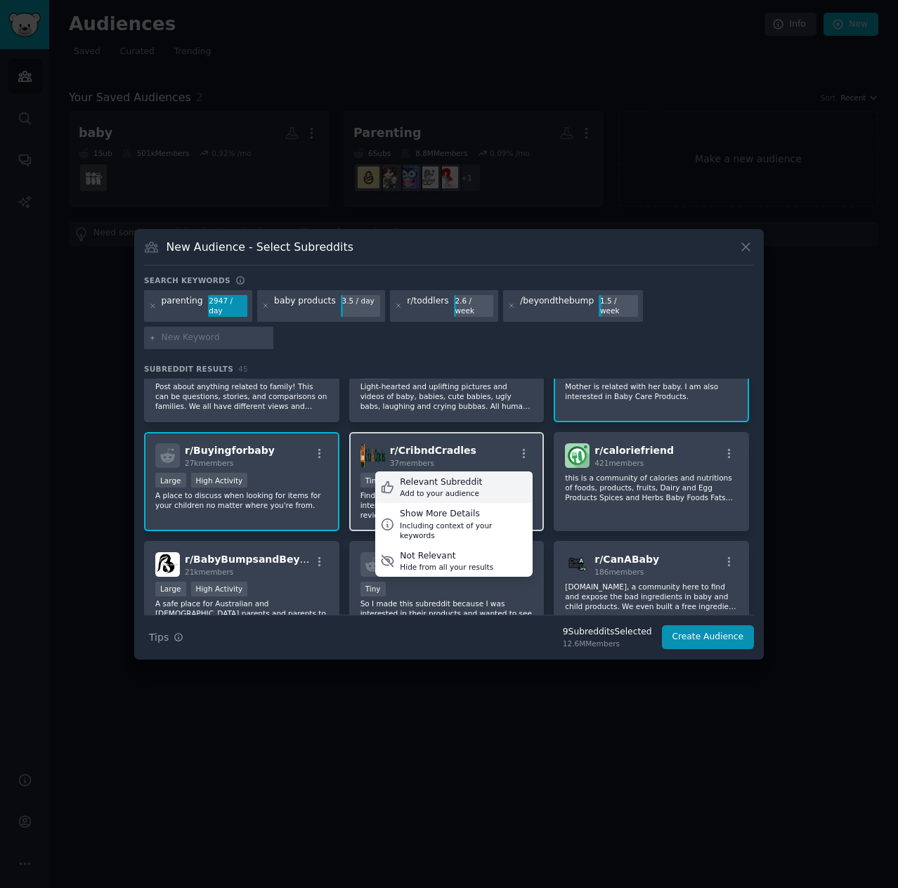
click at [486, 471] on div "Relevant Subreddit Add to your audience" at bounding box center [453, 487] width 157 height 32
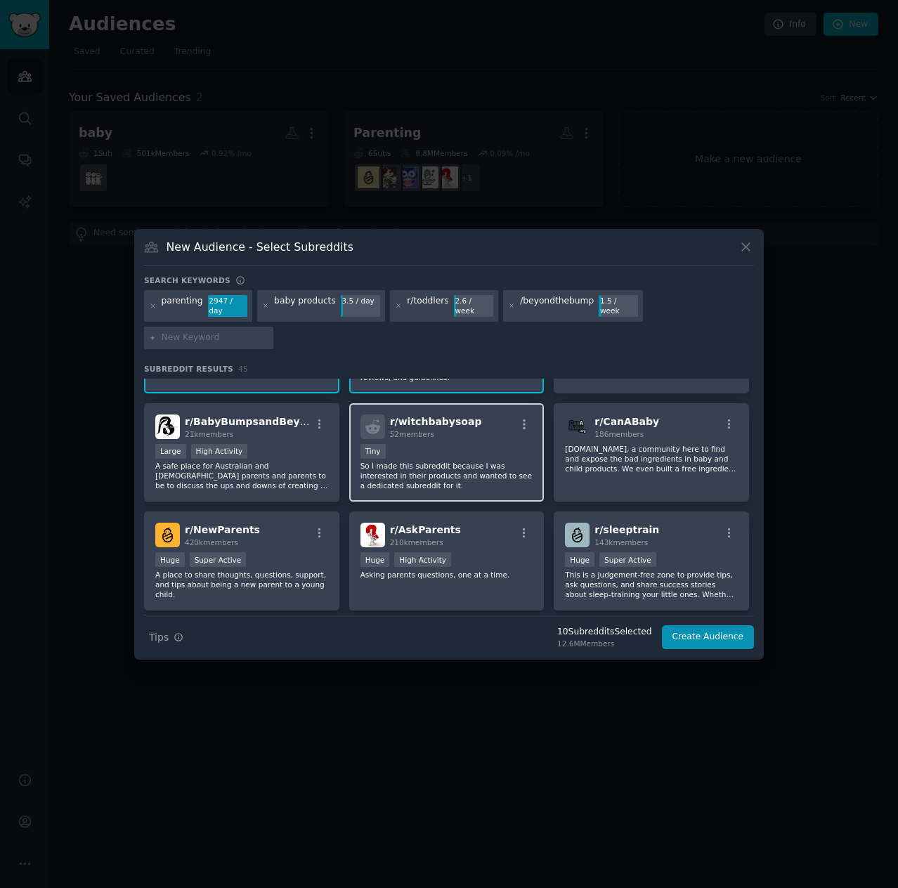
scroll to position [1054, 0]
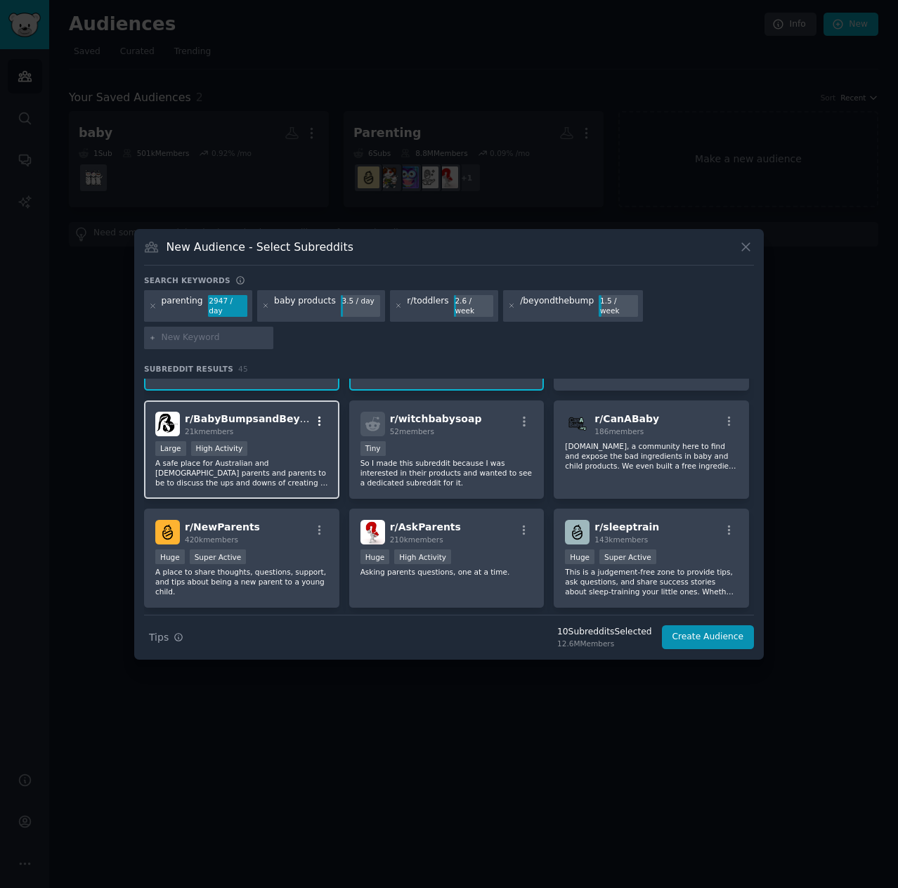
click at [317, 415] on icon "button" at bounding box center [319, 421] width 13 height 13
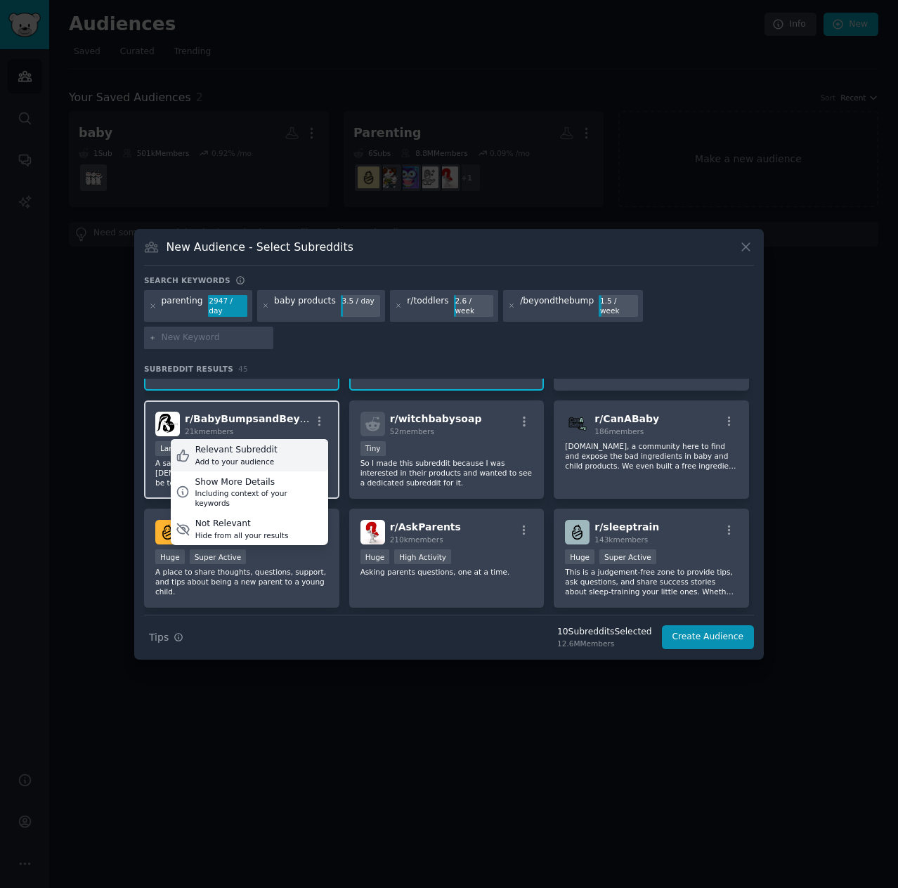
click at [291, 439] on div "Relevant Subreddit Add to your audience" at bounding box center [249, 455] width 157 height 32
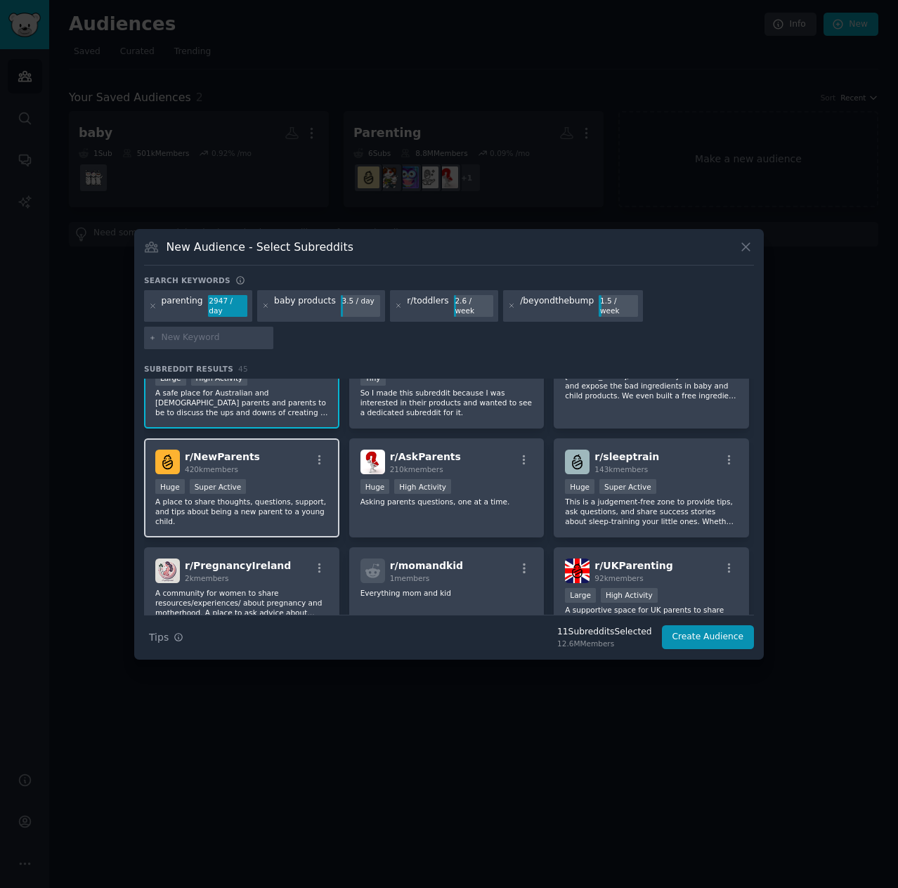
scroll to position [1124, 0]
click at [319, 454] on icon "button" at bounding box center [319, 460] width 13 height 13
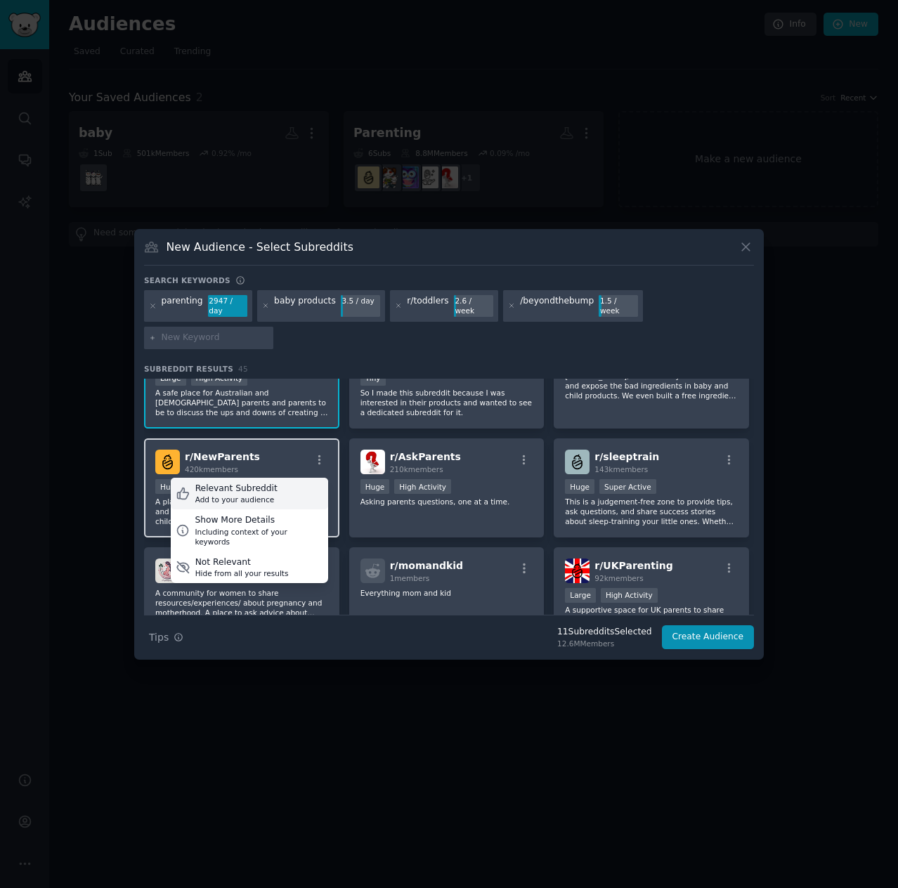
click at [284, 478] on div "Relevant Subreddit Add to your audience" at bounding box center [249, 494] width 157 height 32
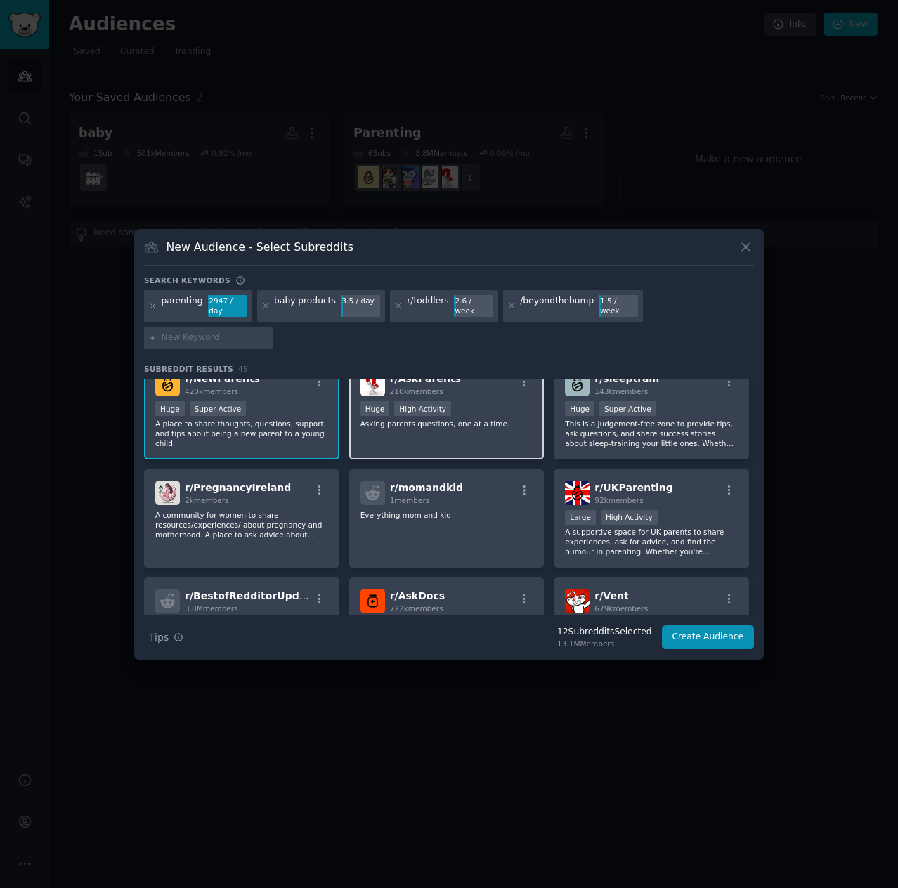
scroll to position [1264, 0]
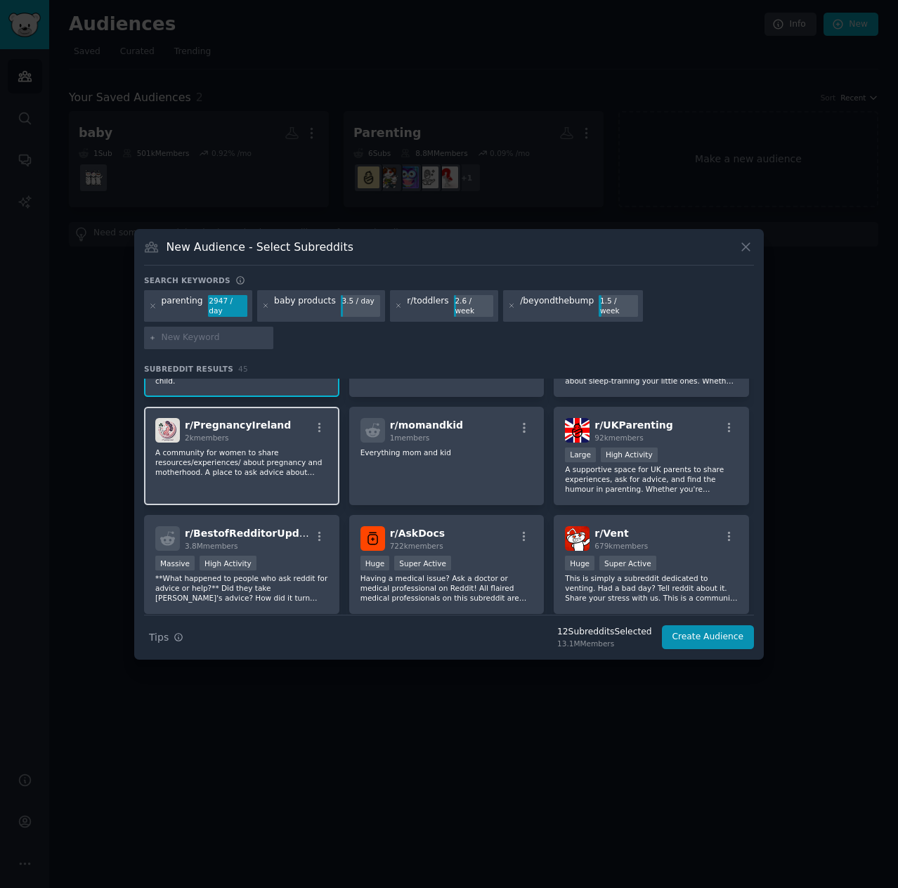
click at [311, 418] on div "r/ PregnancyIreland 2k members" at bounding box center [241, 430] width 173 height 25
click at [316, 421] on icon "button" at bounding box center [319, 427] width 13 height 13
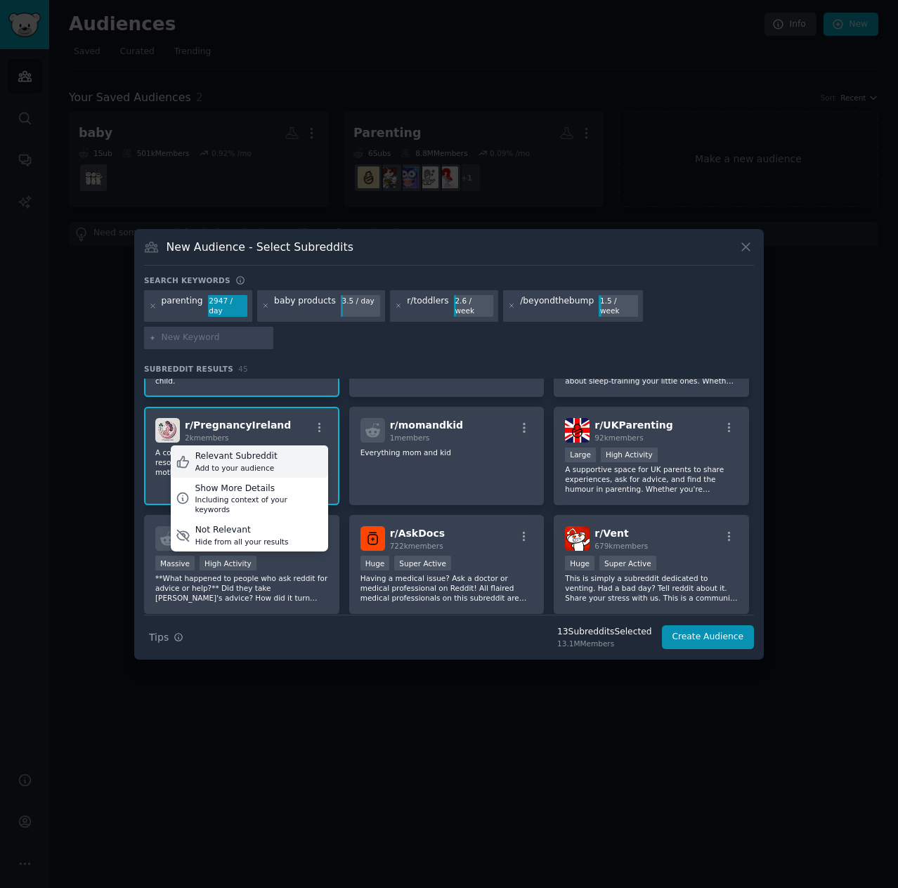
click at [268, 445] on div "Relevant Subreddit Add to your audience" at bounding box center [249, 461] width 157 height 32
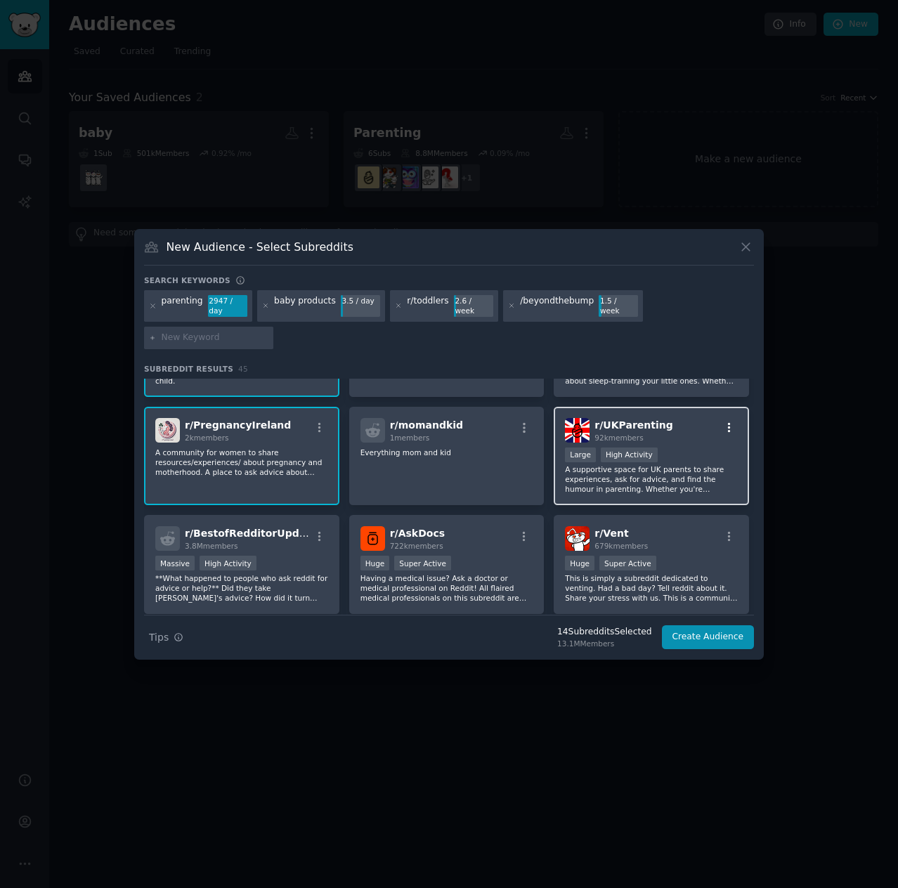
click at [718, 418] on div "r/ UKParenting 92k members" at bounding box center [651, 430] width 173 height 25
click at [728, 423] on icon "button" at bounding box center [729, 428] width 3 height 10
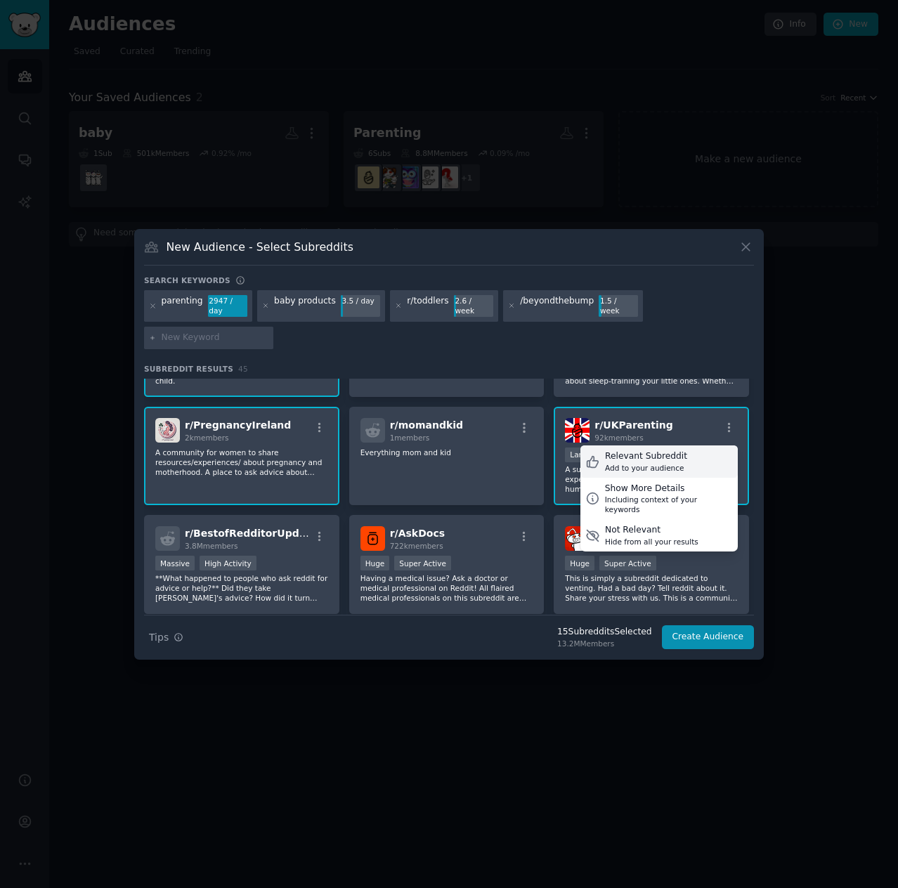
click at [652, 463] on div "Add to your audience" at bounding box center [646, 468] width 82 height 10
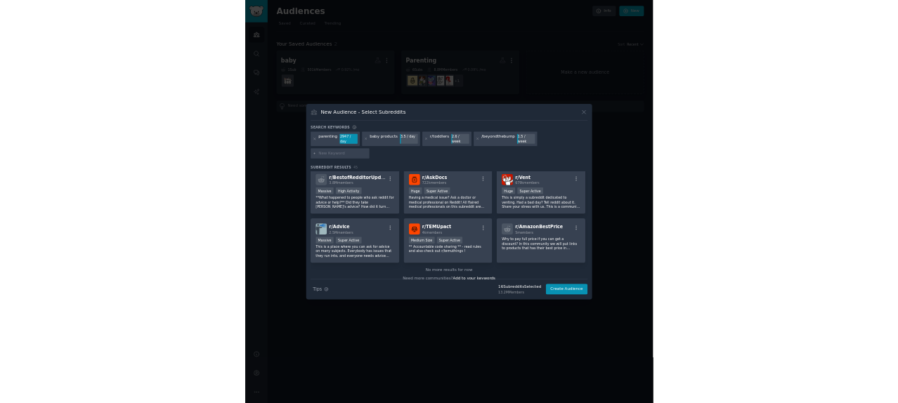
scroll to position [1411, 0]
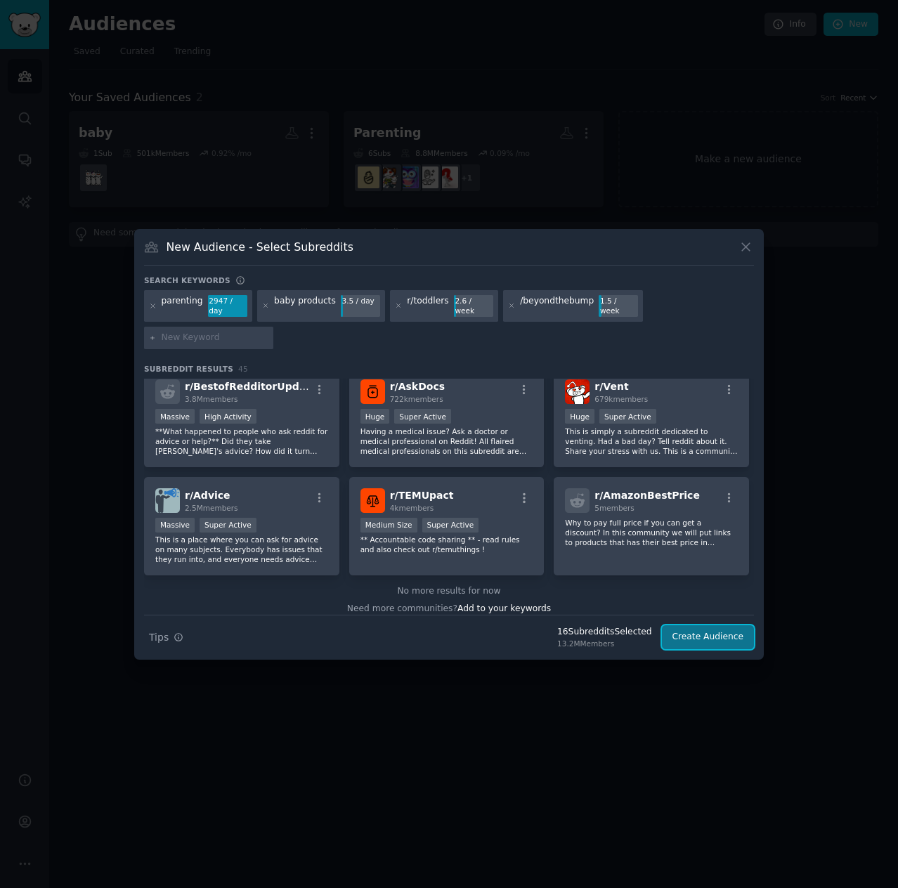
click at [709, 625] on button "Create Audience" at bounding box center [708, 637] width 93 height 24
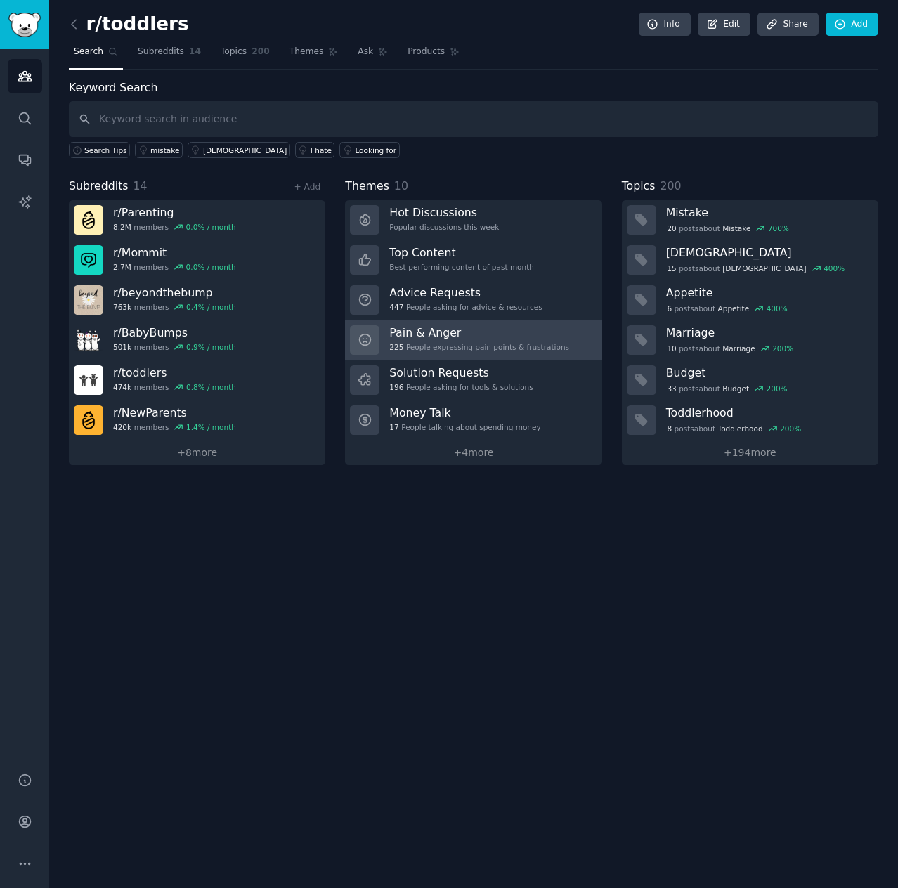
click at [440, 332] on h3 "Pain & Anger" at bounding box center [479, 332] width 180 height 15
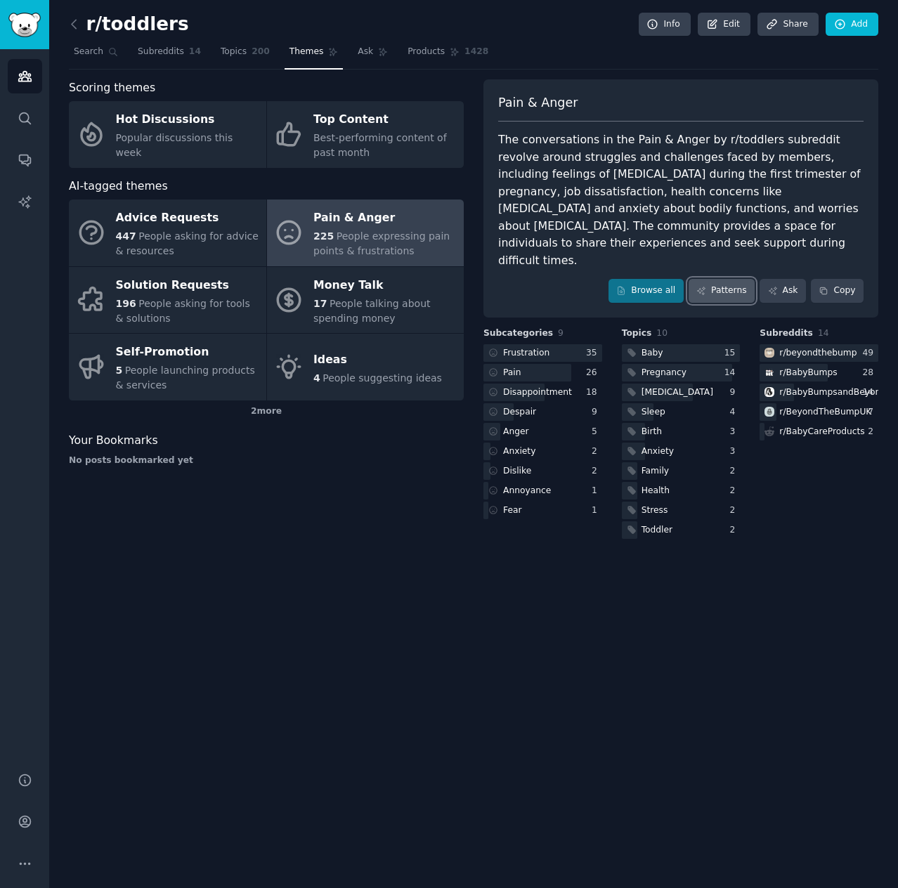
click at [718, 279] on link "Patterns" at bounding box center [721, 291] width 66 height 24
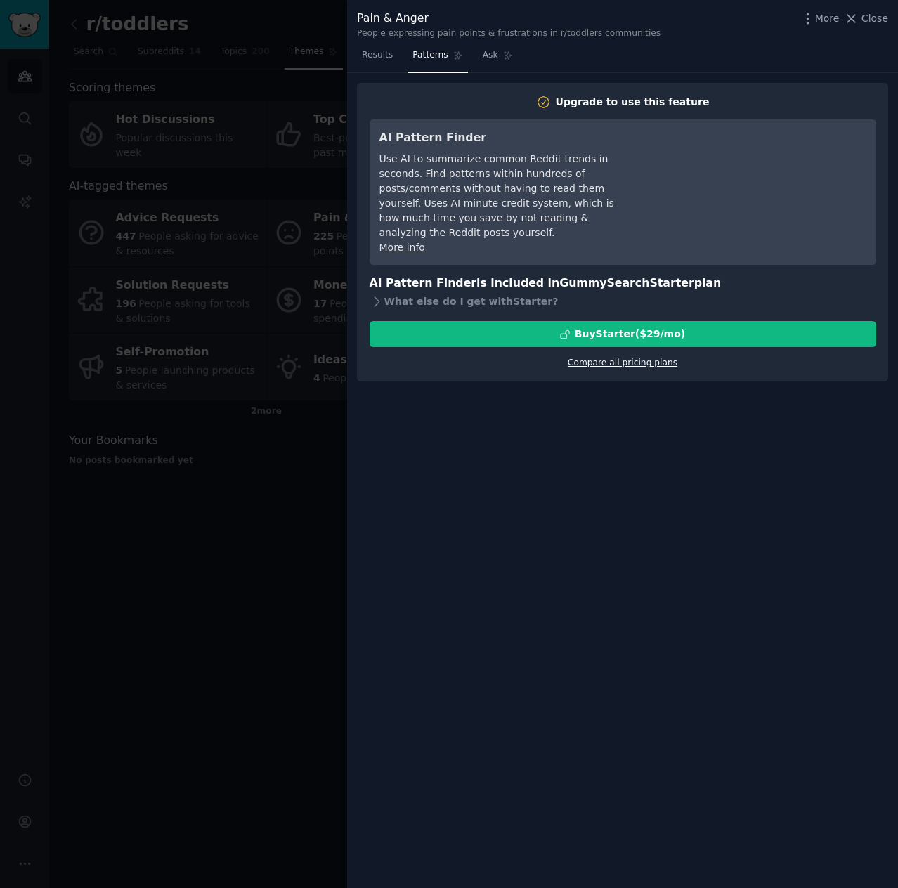
click at [583, 358] on link "Compare all pricing plans" at bounding box center [623, 363] width 110 height 10
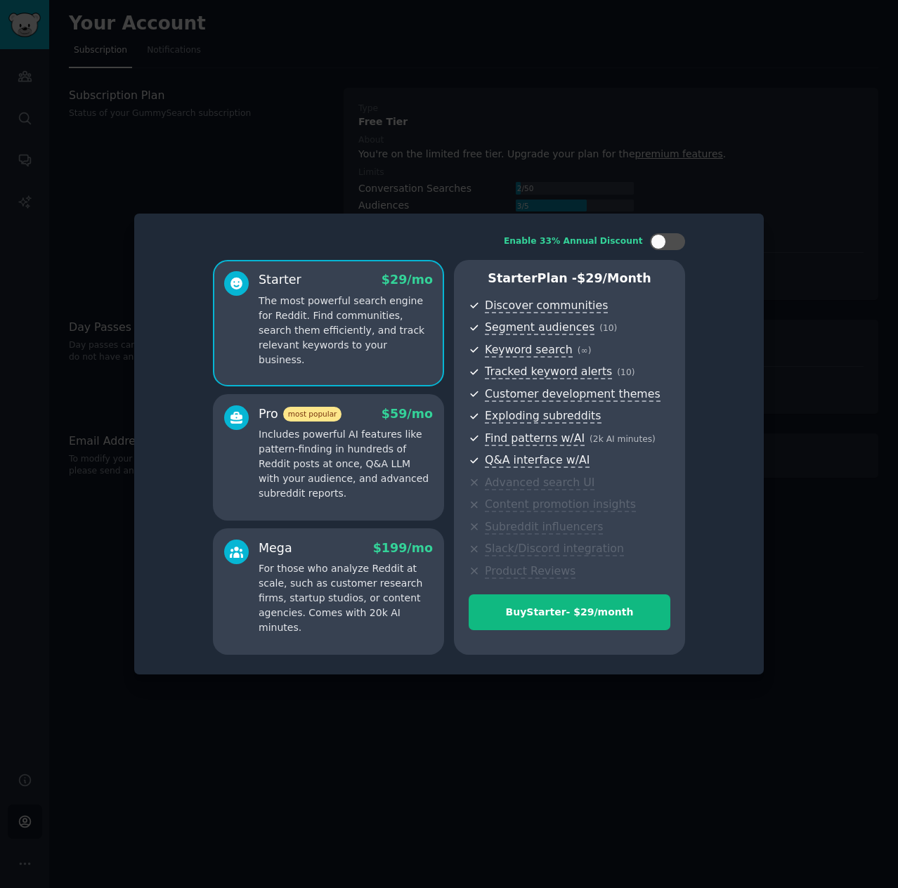
click at [457, 709] on div at bounding box center [449, 444] width 898 height 888
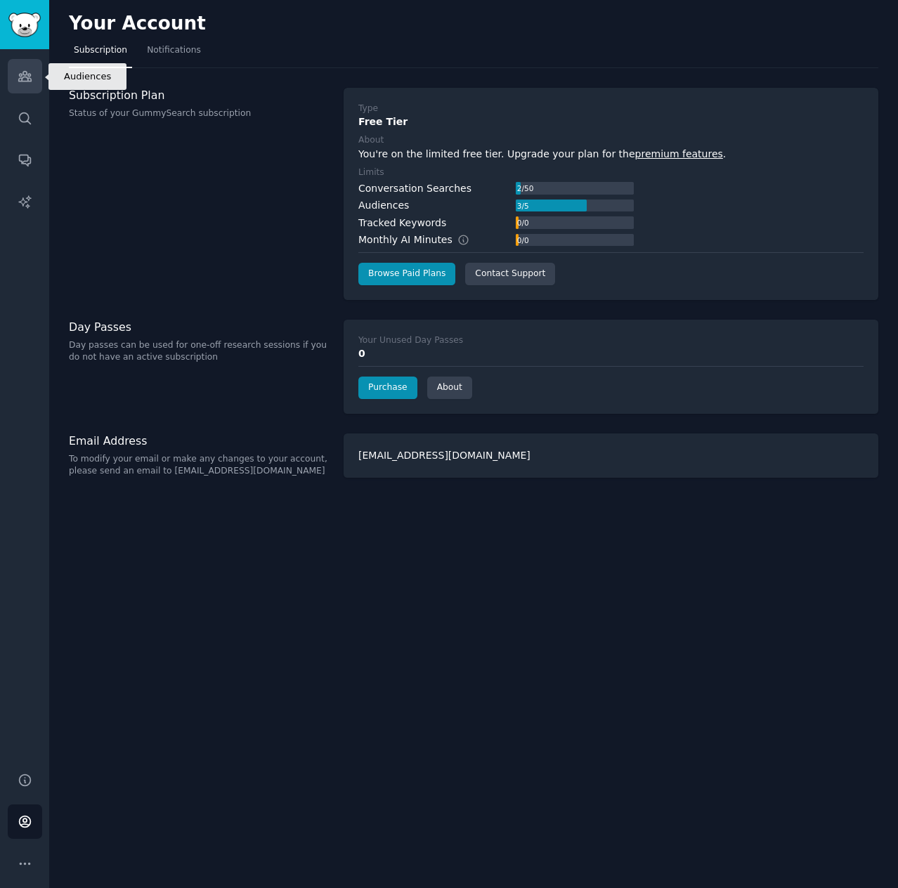
click at [27, 82] on icon "Sidebar" at bounding box center [25, 76] width 15 height 15
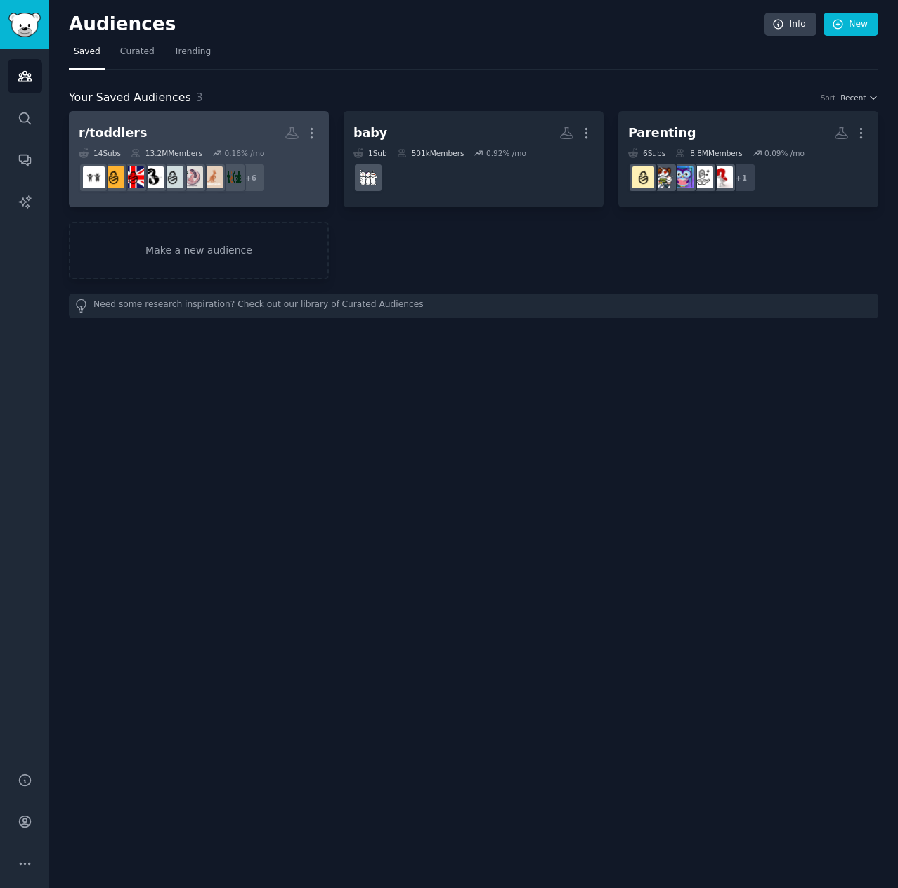
click at [209, 131] on h2 "r/toddlers More" at bounding box center [199, 133] width 240 height 25
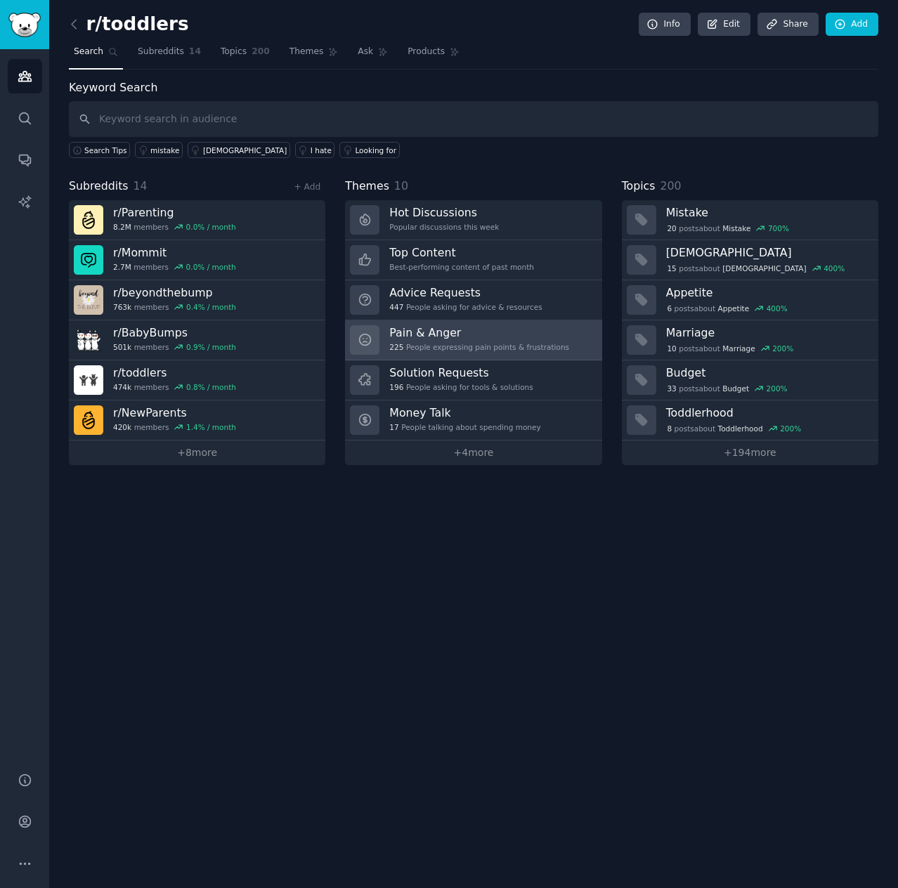
click at [545, 337] on div "Pain & Anger 225 People expressing pain points & frustrations" at bounding box center [479, 340] width 180 height 30
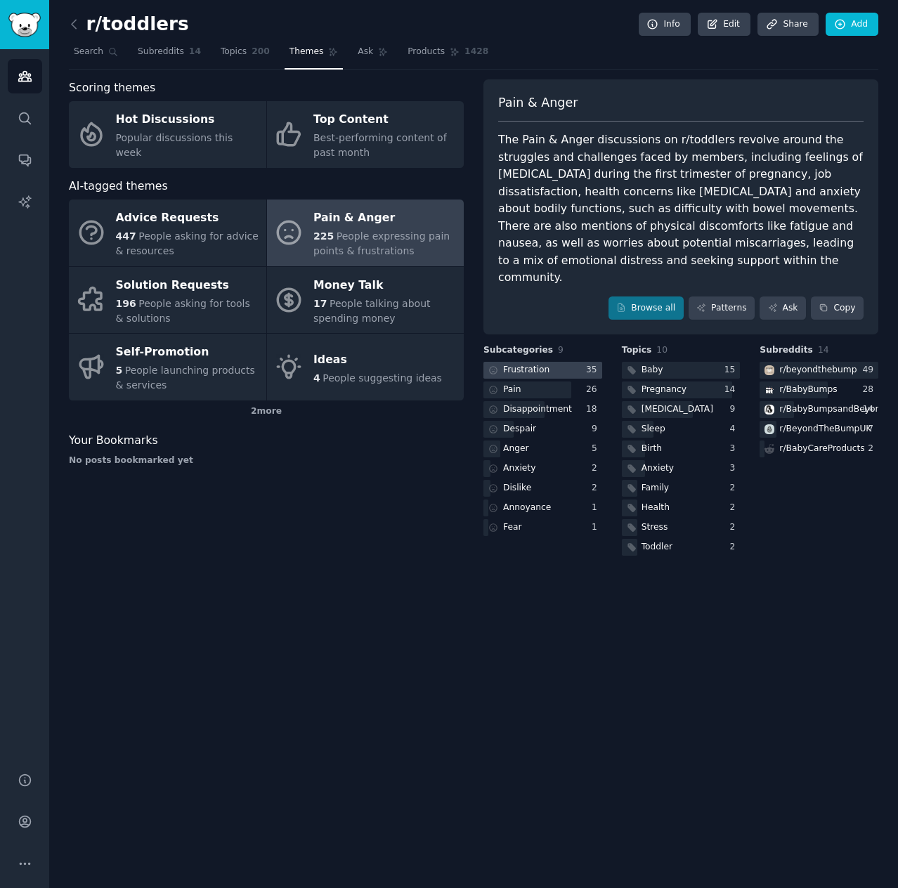
click at [527, 364] on div "Frustration" at bounding box center [526, 370] width 46 height 13
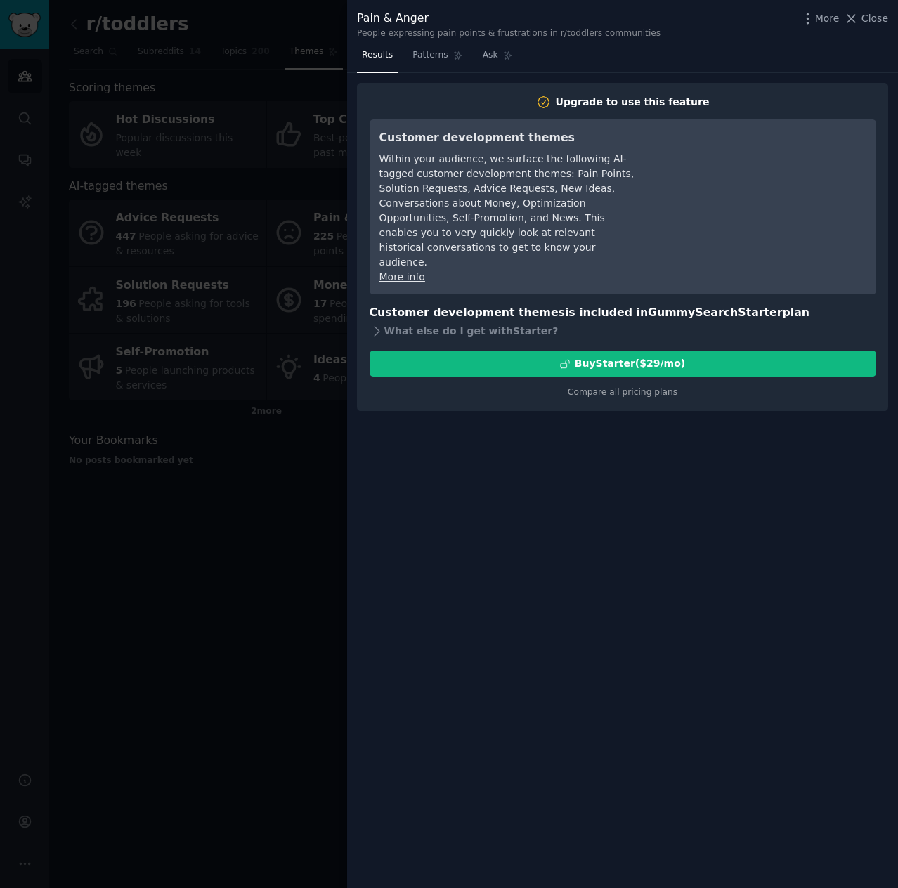
click at [398, 271] on link "More info" at bounding box center [402, 276] width 46 height 11
click at [686, 484] on div "Results Patterns Ask Upgrade to use this feature Customer development themes Wi…" at bounding box center [622, 466] width 551 height 844
click at [427, 51] on span "Patterns" at bounding box center [429, 55] width 35 height 13
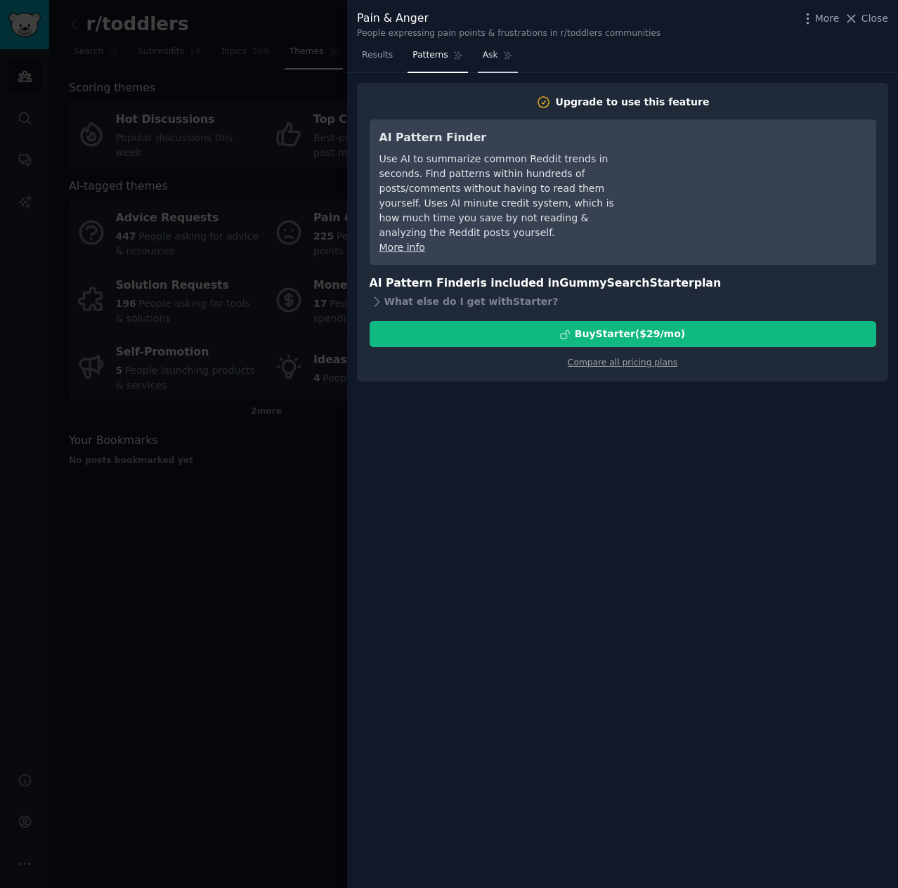
click at [489, 61] on link "Ask" at bounding box center [498, 58] width 40 height 29
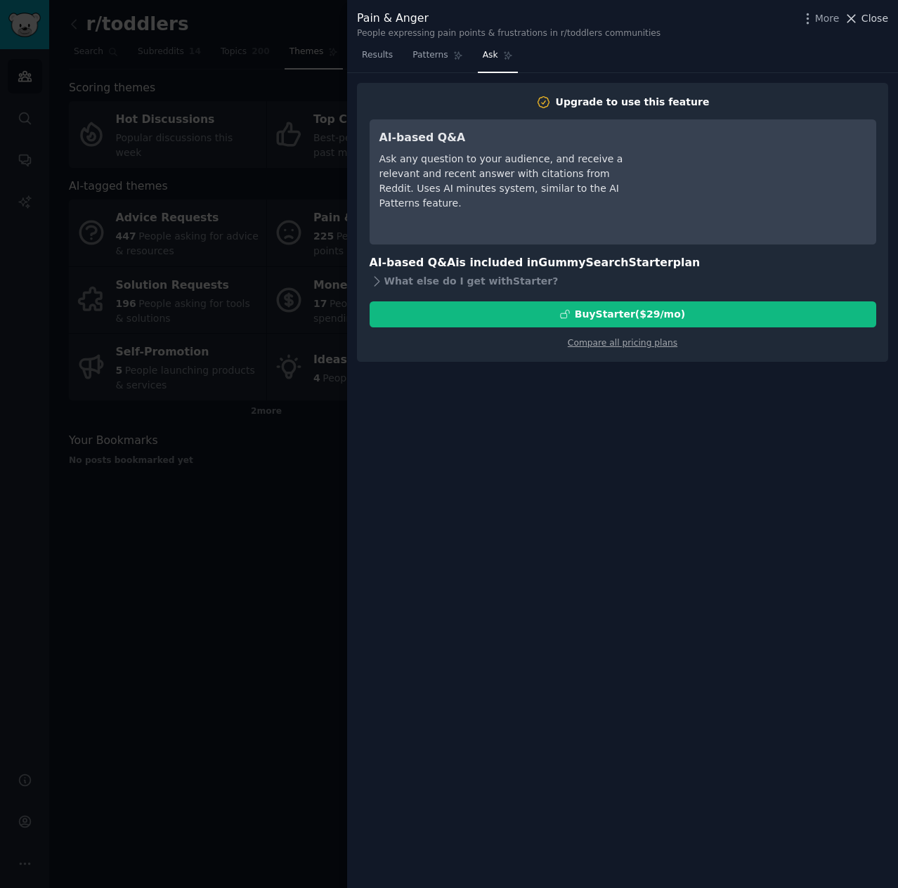
click at [865, 19] on span "Close" at bounding box center [874, 18] width 27 height 15
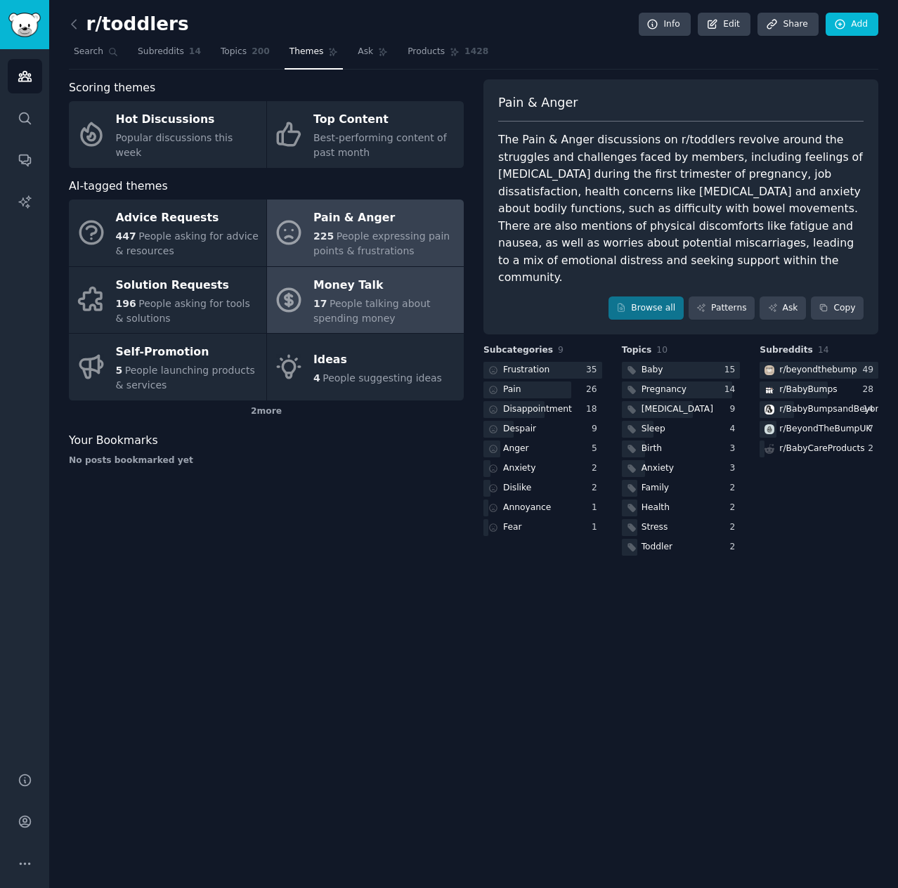
click at [376, 299] on span "People talking about spending money" at bounding box center [371, 311] width 117 height 26
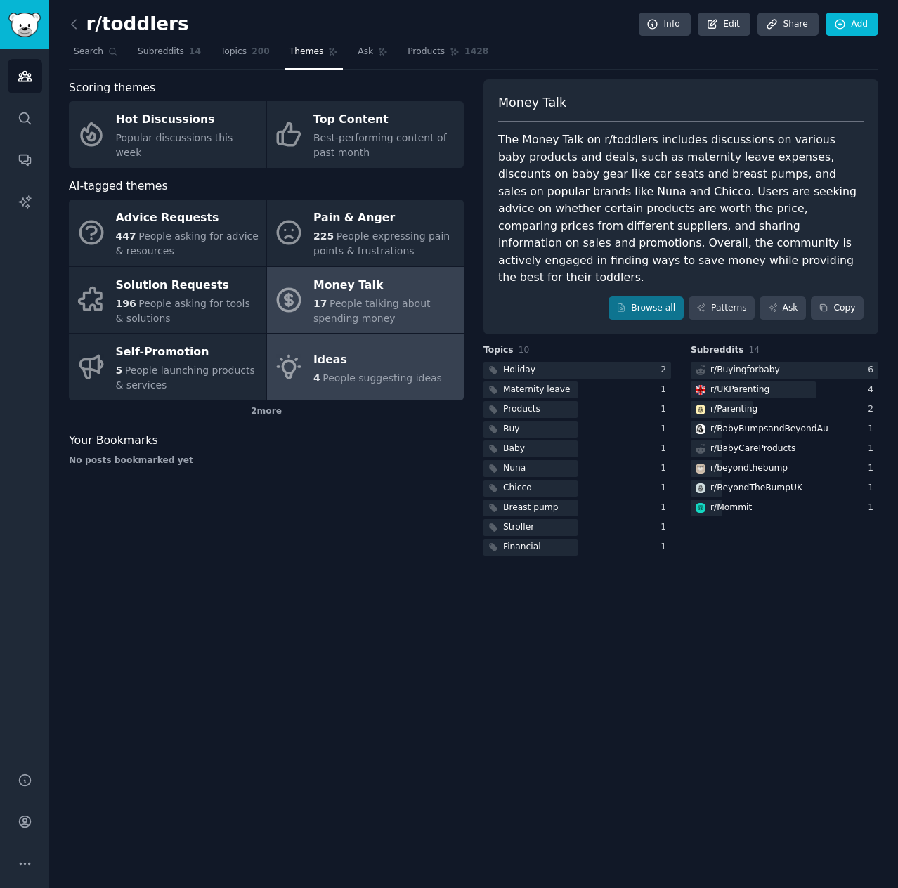
click at [360, 384] on div "4 People suggesting ideas" at bounding box center [377, 378] width 129 height 15
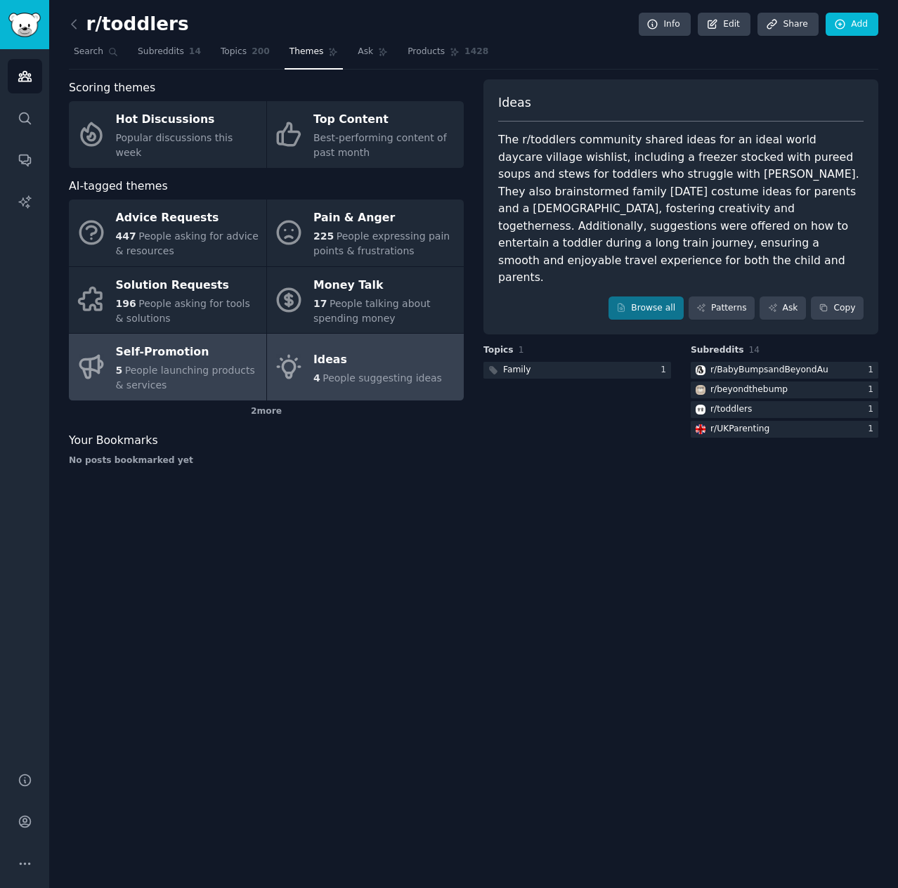
click at [114, 362] on link "Self-Promotion 5 People launching products & services" at bounding box center [167, 367] width 197 height 67
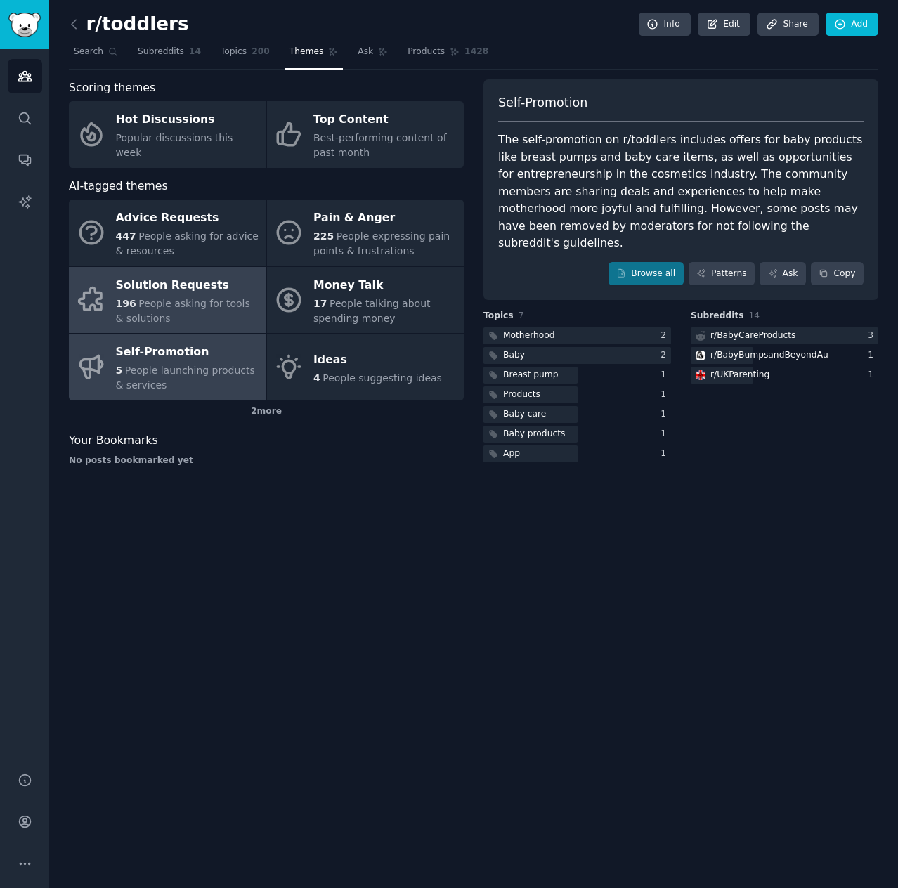
click at [240, 317] on div "196 People asking for tools & solutions" at bounding box center [187, 311] width 143 height 30
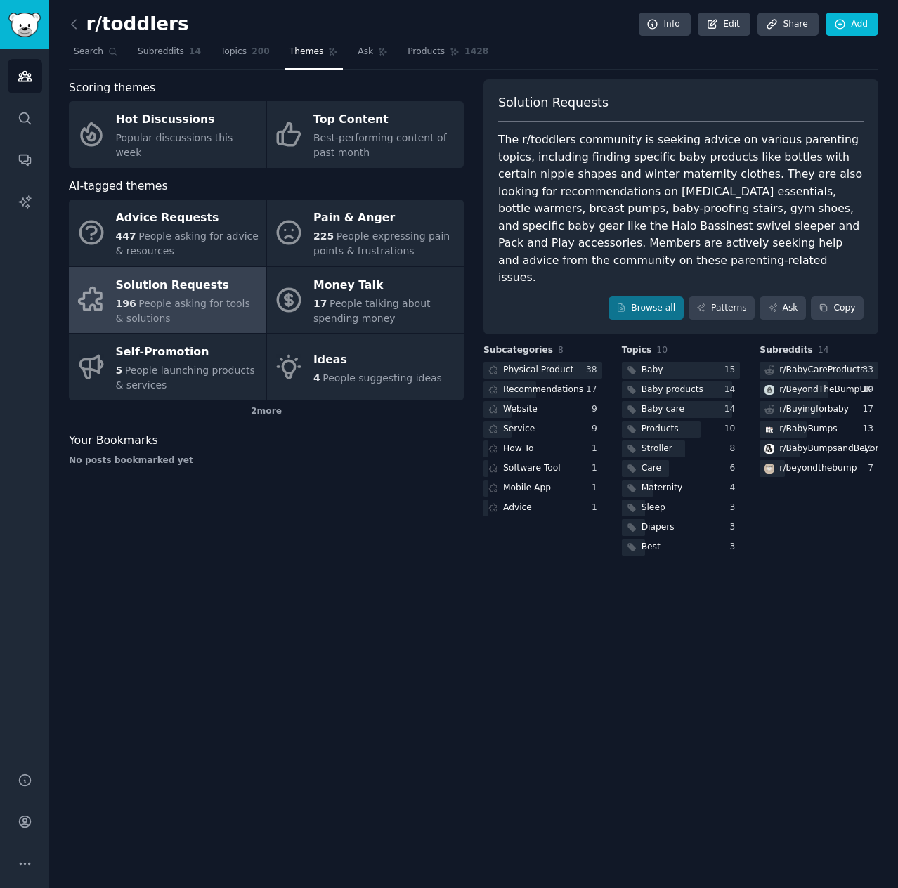
click at [301, 626] on div "r/toddlers Info Edit Share Add Search Subreddits 14 Topics 200 Themes Ask Produ…" at bounding box center [473, 444] width 849 height 888
